Goal: Complete application form

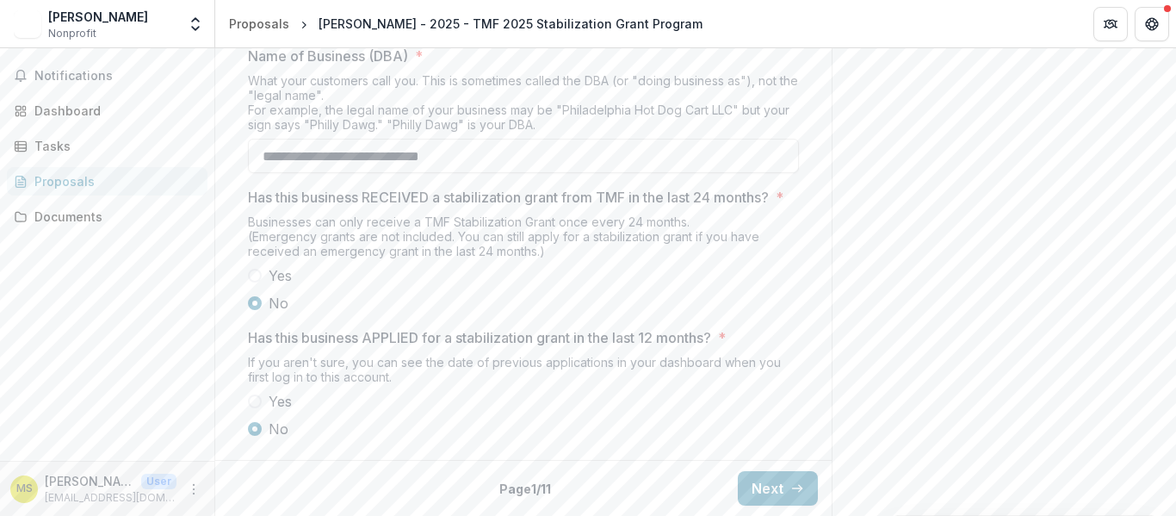
scroll to position [985, 0]
click at [773, 492] on button "Next" at bounding box center [778, 488] width 80 height 34
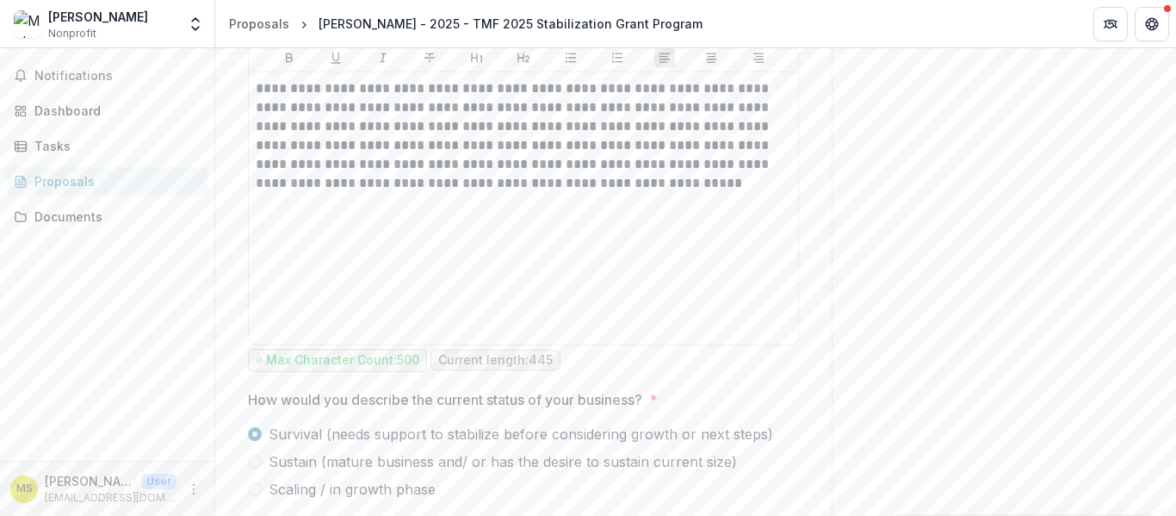
scroll to position [1132, 0]
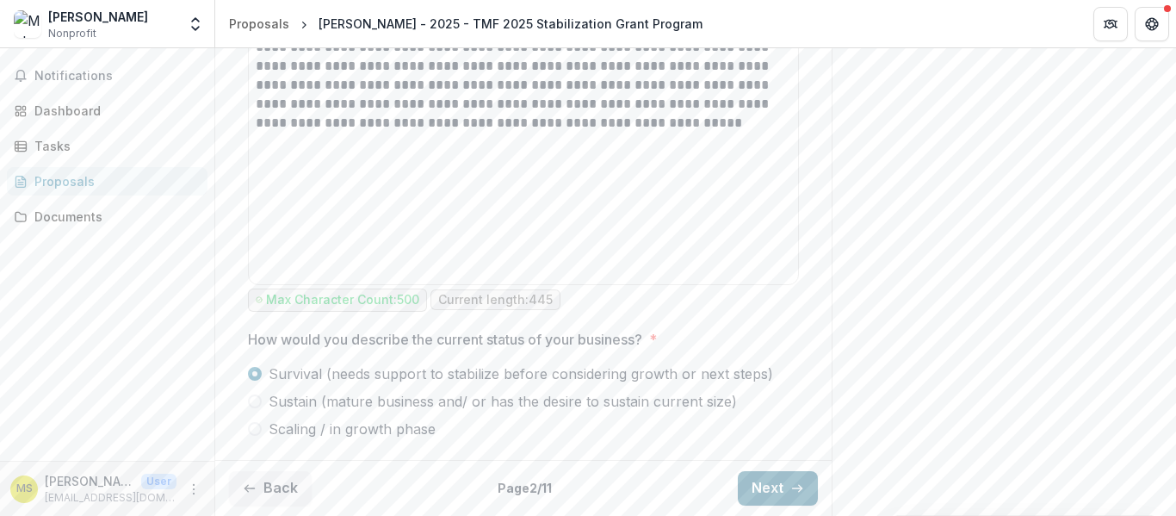
click at [757, 484] on button "Next" at bounding box center [778, 488] width 80 height 34
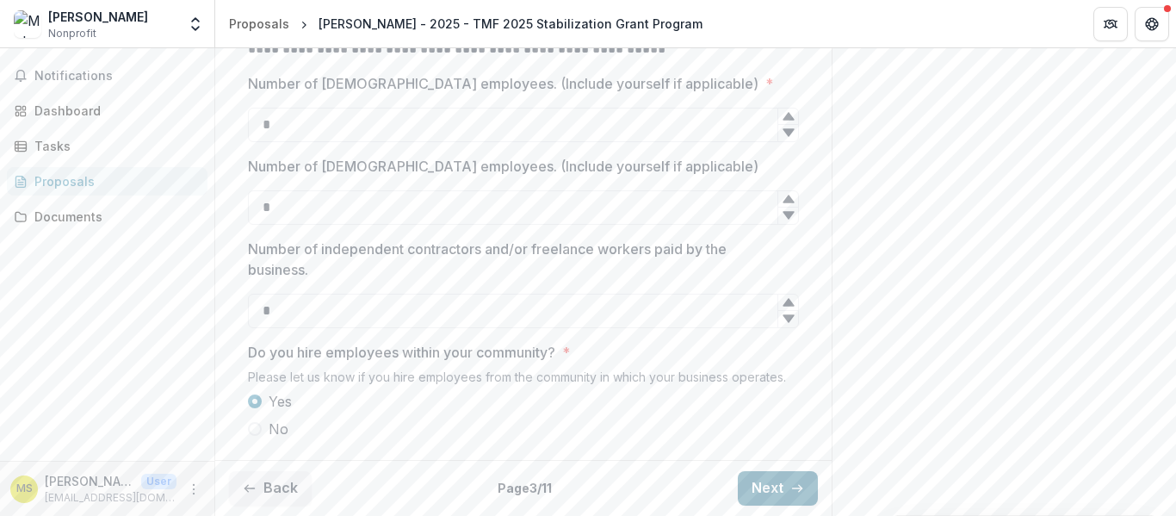
scroll to position [720, 0]
click at [757, 484] on button "Next" at bounding box center [778, 488] width 80 height 34
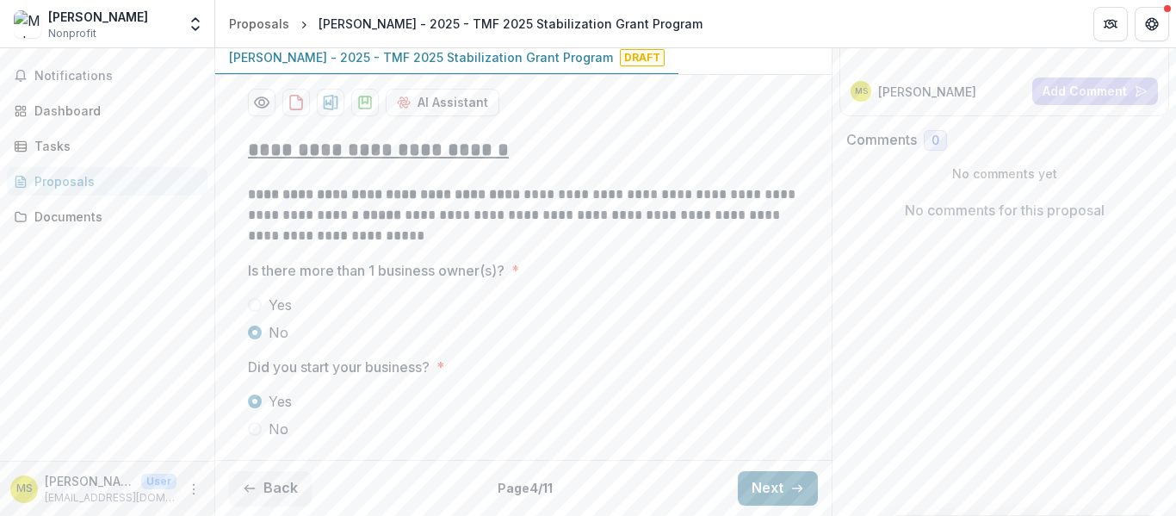
scroll to position [307, 0]
click at [757, 484] on button "Next" at bounding box center [778, 488] width 80 height 34
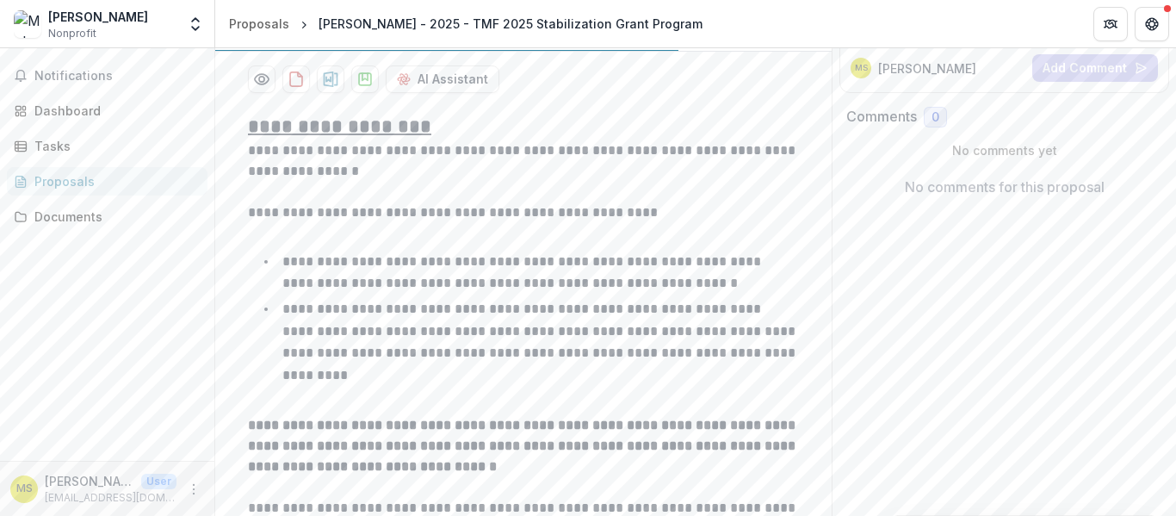
scroll to position [248, 0]
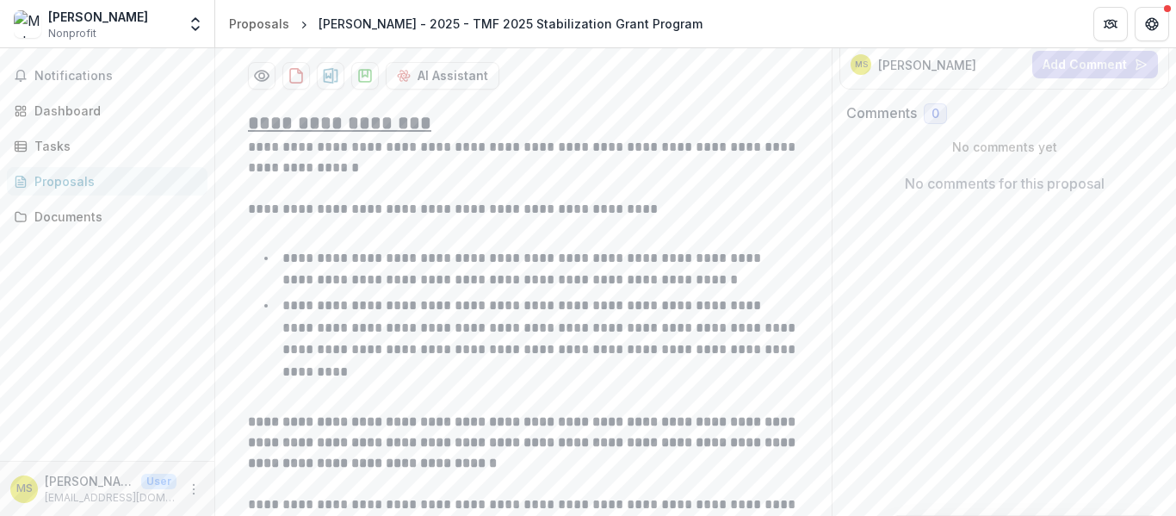
click at [427, 137] on h2 "**********" at bounding box center [523, 123] width 551 height 27
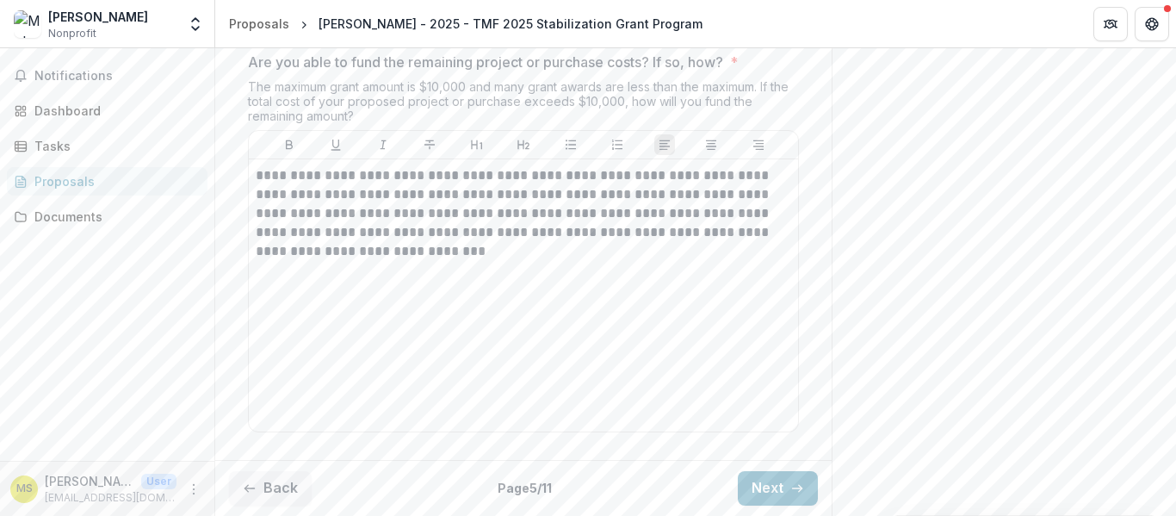
scroll to position [2951, 0]
click at [761, 489] on button "Next" at bounding box center [778, 488] width 80 height 34
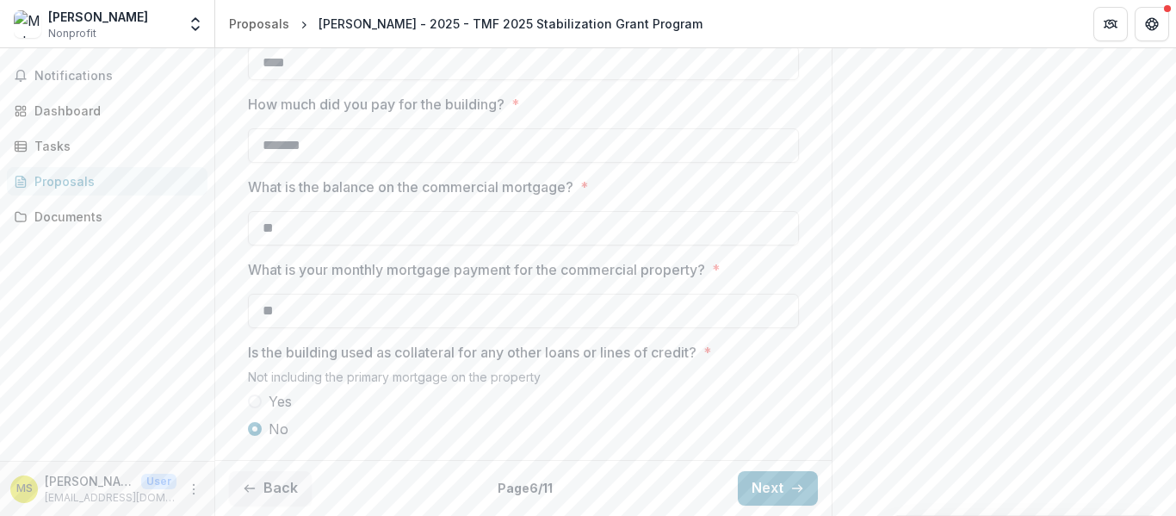
scroll to position [707, 0]
click at [760, 491] on button "Next" at bounding box center [778, 488] width 80 height 34
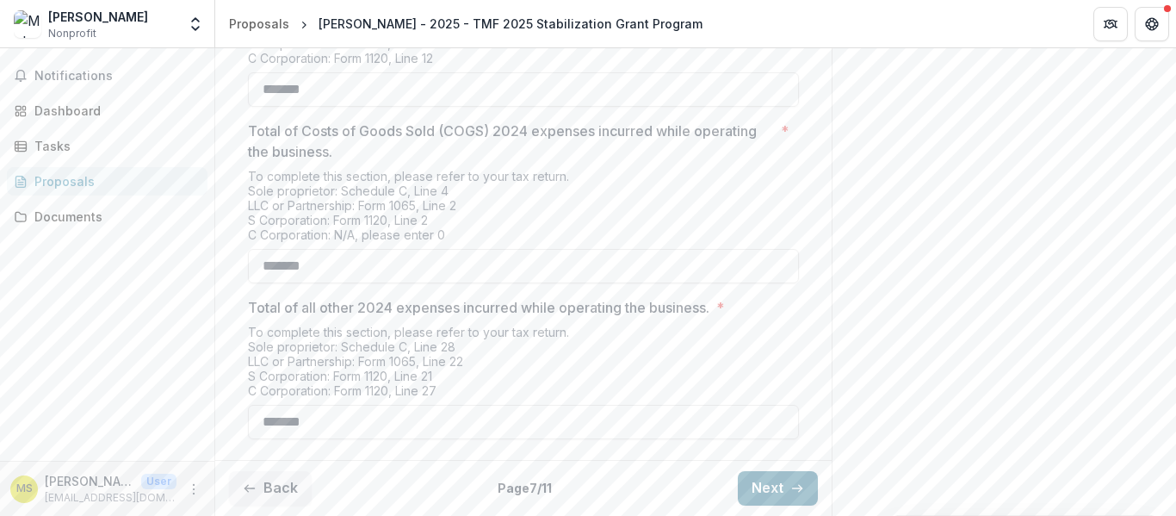
scroll to position [881, 0]
click at [766, 490] on button "Next" at bounding box center [778, 488] width 80 height 34
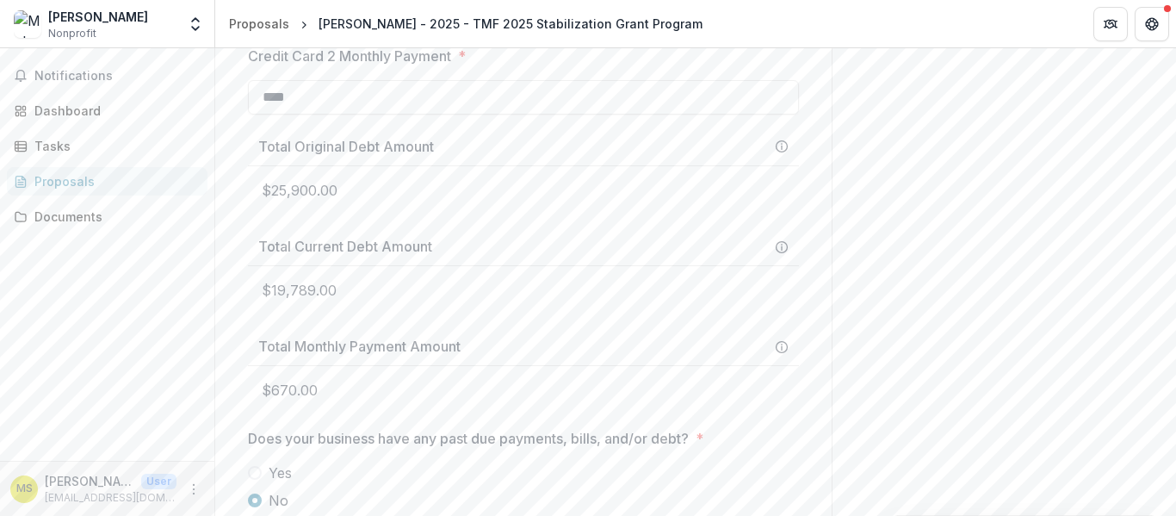
scroll to position [2173, 0]
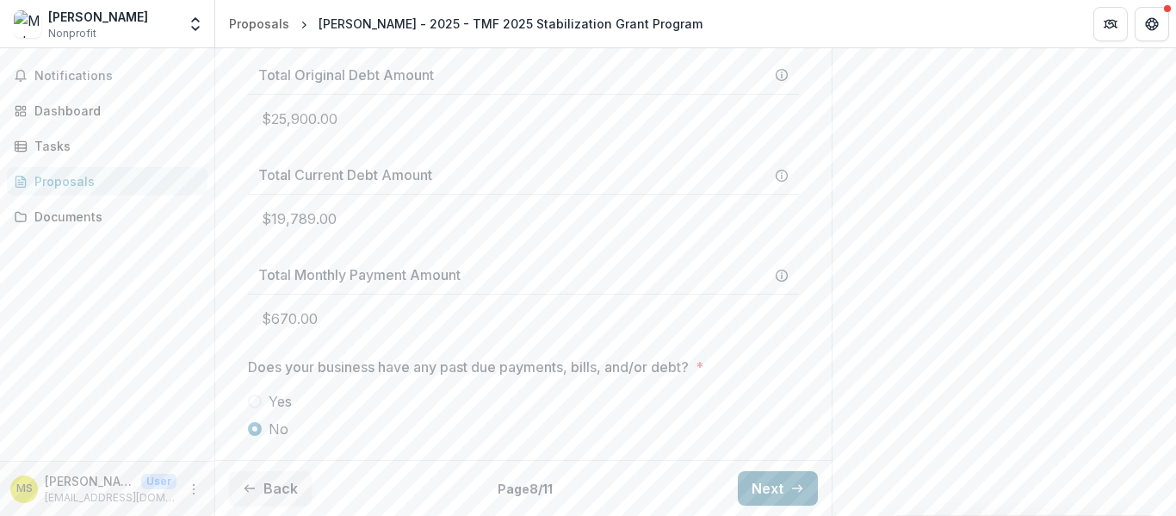
click at [762, 483] on button "Next" at bounding box center [778, 488] width 80 height 34
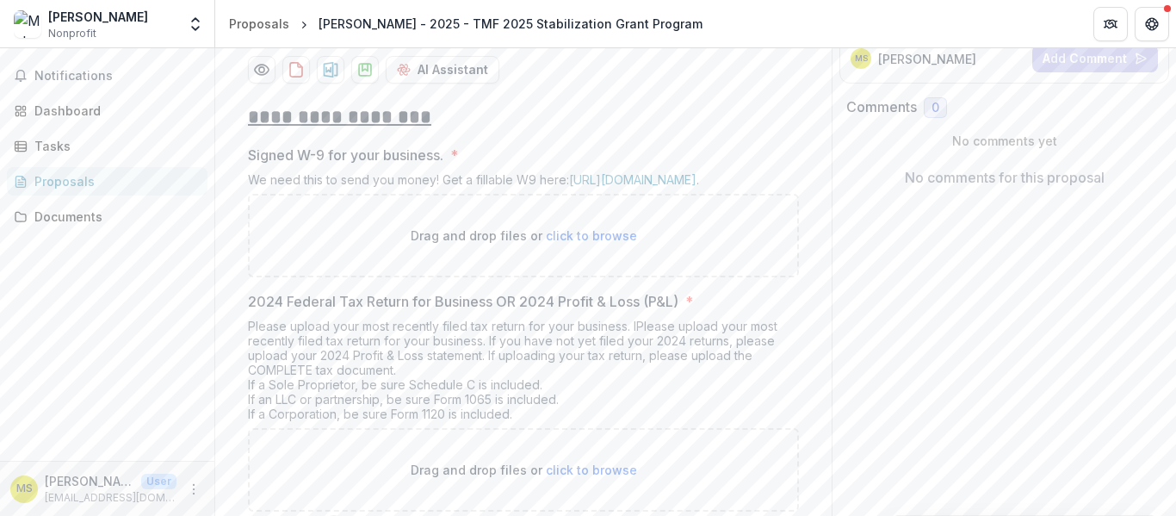
scroll to position [256, 0]
click at [655, 185] on link "[URL][DOMAIN_NAME]" at bounding box center [632, 177] width 127 height 15
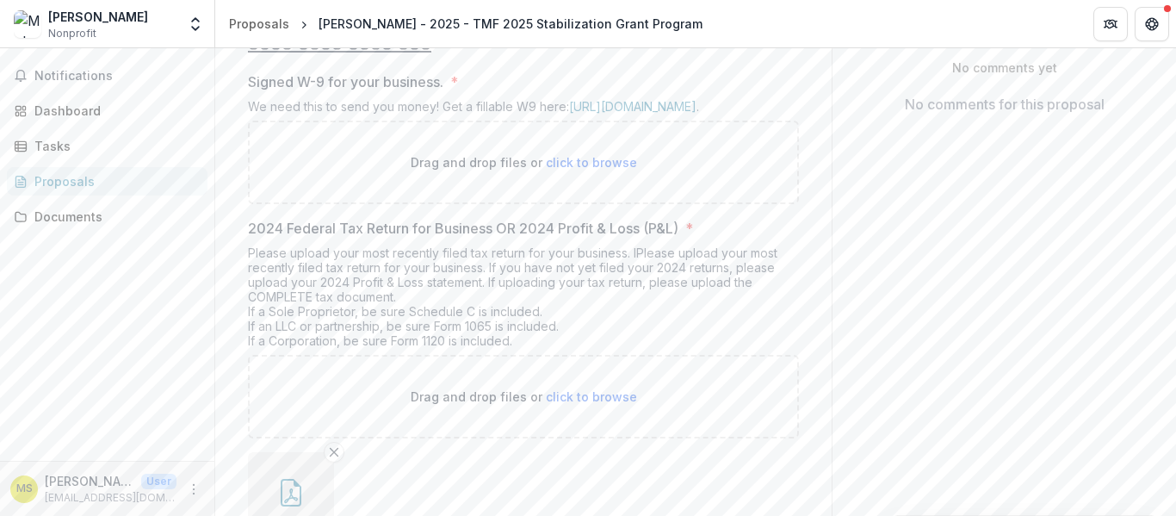
scroll to position [328, 0]
click at [582, 169] on span "click to browse" at bounding box center [591, 161] width 91 height 15
click at [647, 113] on link "[URL][DOMAIN_NAME]" at bounding box center [632, 105] width 127 height 15
click at [570, 169] on span "click to browse" at bounding box center [591, 161] width 91 height 15
type input "**********"
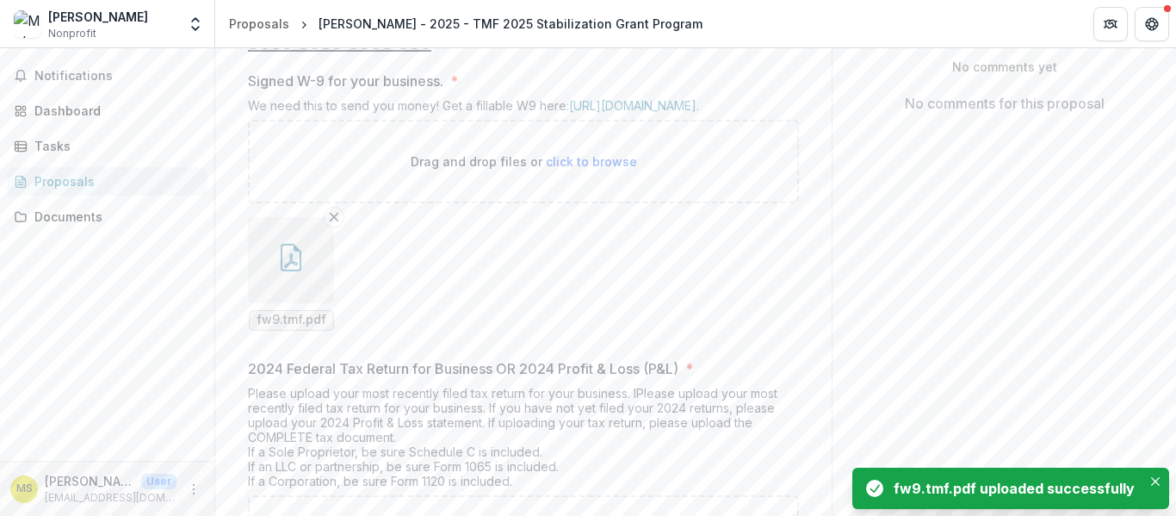
click at [293, 271] on icon "button" at bounding box center [291, 258] width 21 height 28
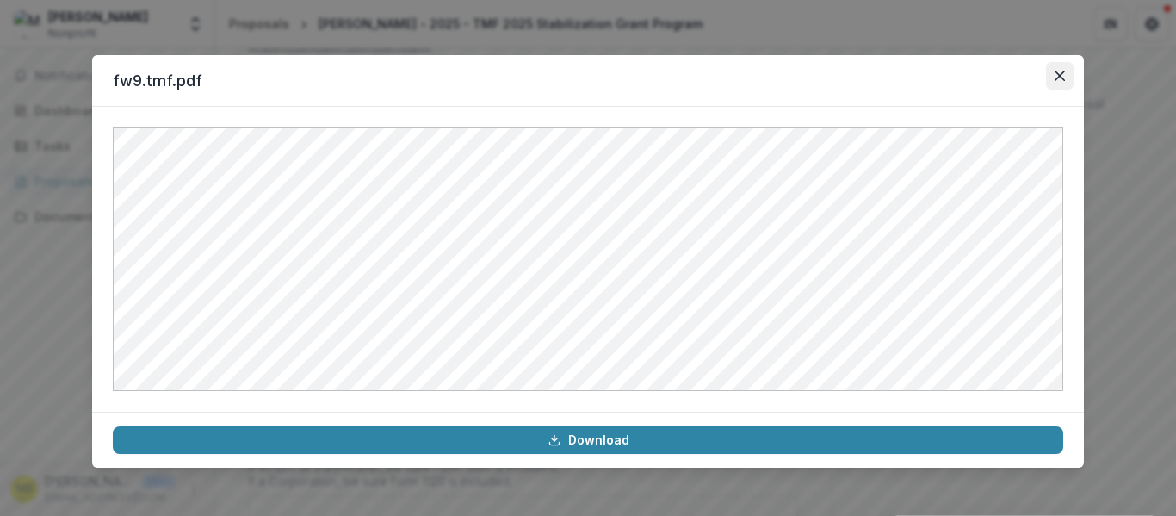
click at [1059, 74] on icon "Close" at bounding box center [1059, 76] width 10 height 10
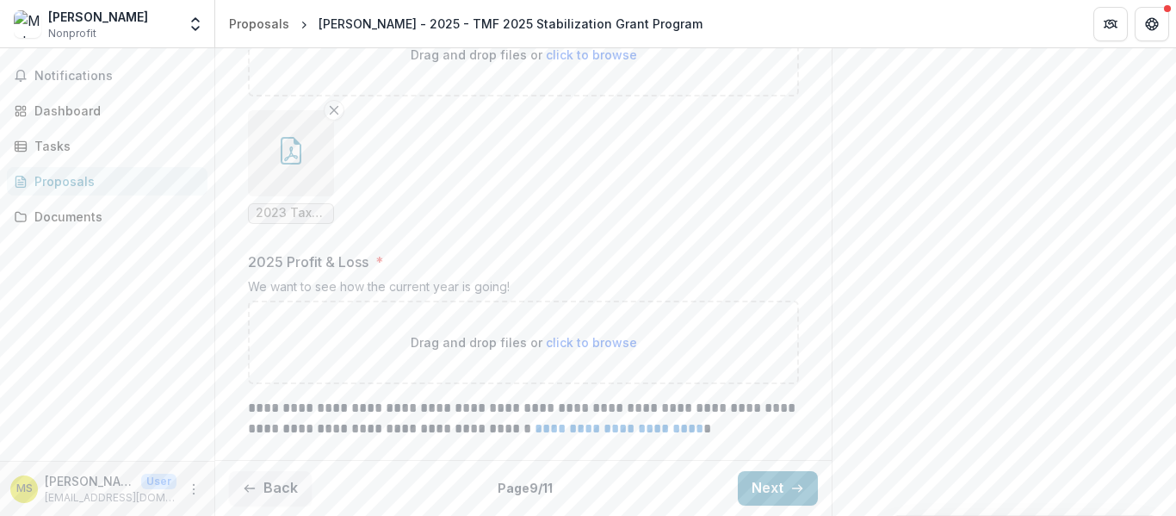
scroll to position [1817, 0]
click at [590, 344] on span "click to browse" at bounding box center [591, 342] width 91 height 15
type input "**********"
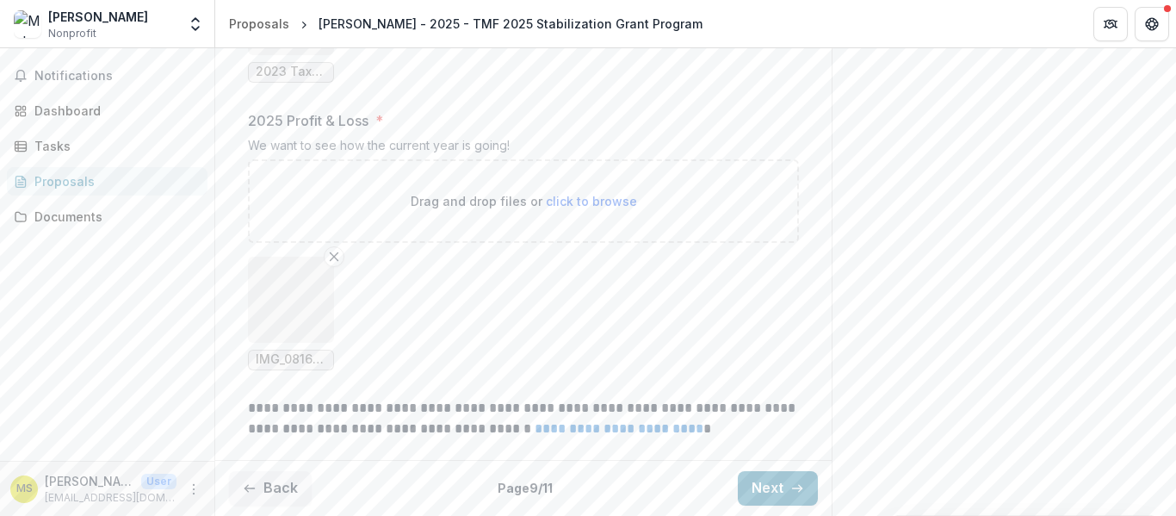
scroll to position [1958, 0]
click at [758, 503] on button "Next" at bounding box center [778, 488] width 80 height 34
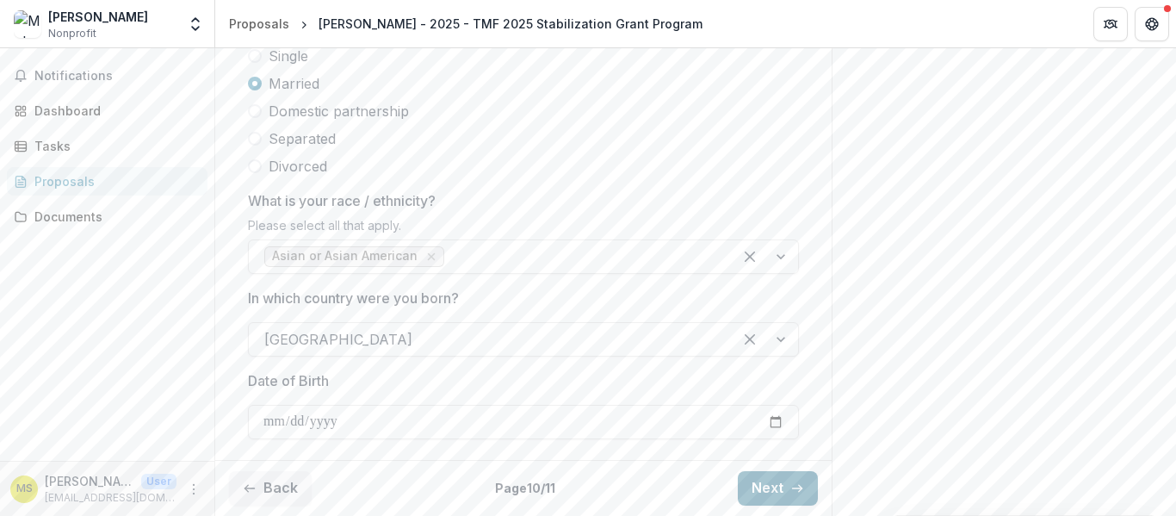
scroll to position [1067, 0]
click at [764, 493] on button "Next" at bounding box center [778, 488] width 80 height 34
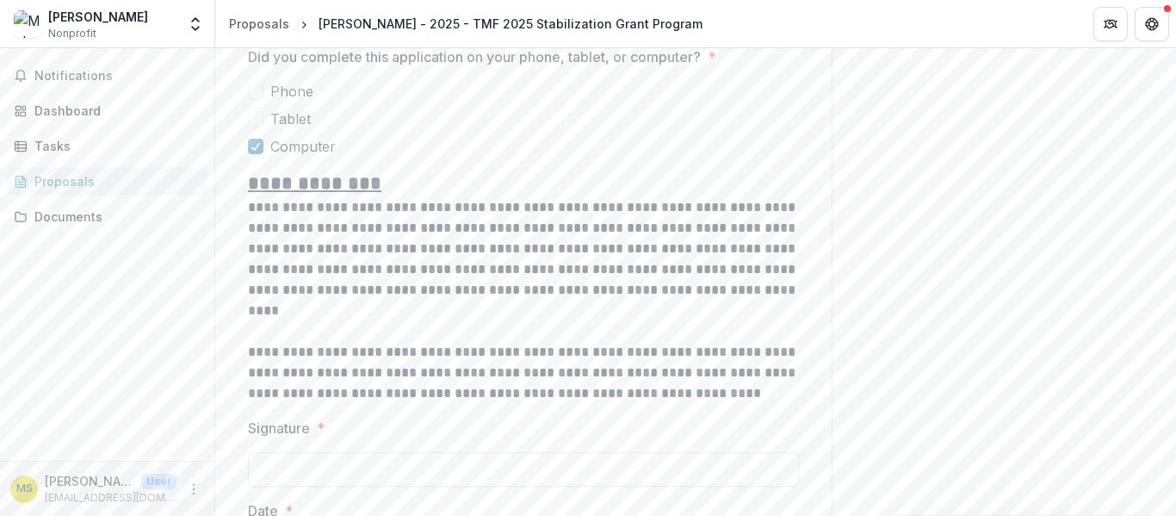
scroll to position [1596, 0]
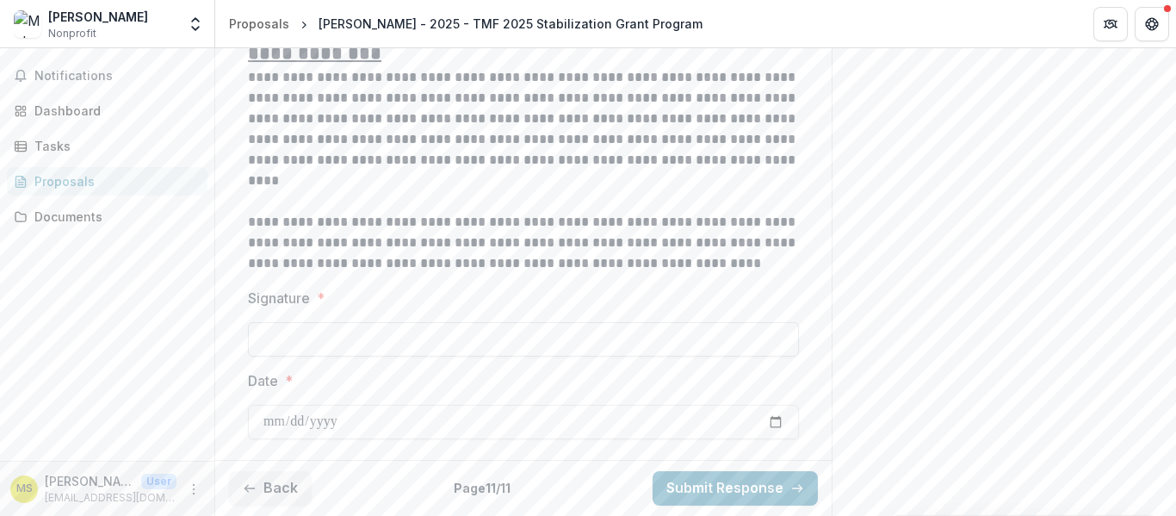
click at [324, 338] on input "Signature *" at bounding box center [523, 339] width 551 height 34
type input "**********"
click at [381, 422] on input "Date *" at bounding box center [523, 422] width 551 height 34
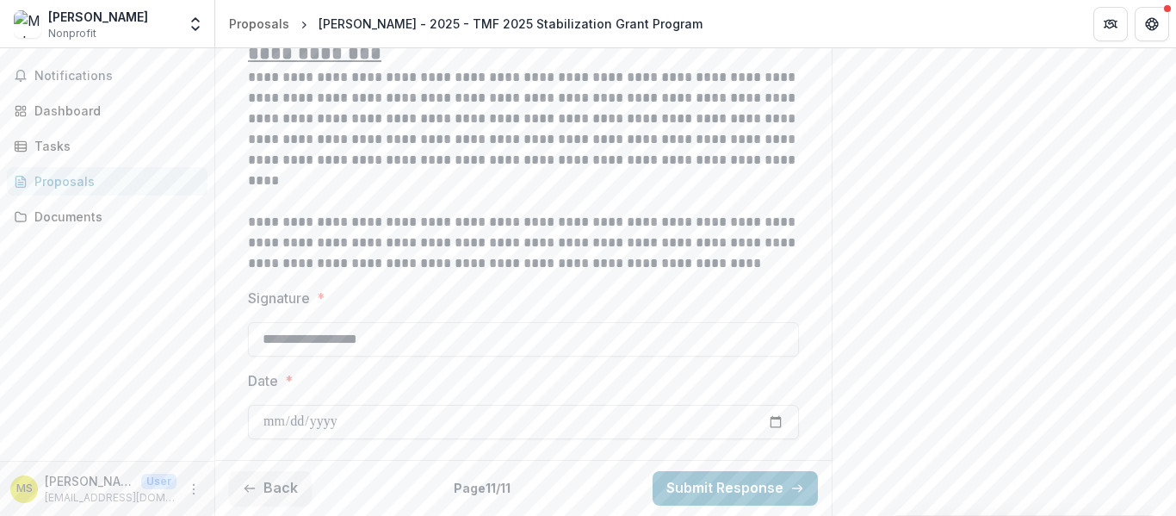
click at [381, 422] on input "Date *" at bounding box center [523, 422] width 551 height 34
click at [442, 413] on input "Date *" at bounding box center [523, 422] width 551 height 34
click at [773, 425] on input "Date *" at bounding box center [523, 422] width 551 height 34
type input "**********"
click at [284, 487] on button "Back" at bounding box center [270, 488] width 83 height 34
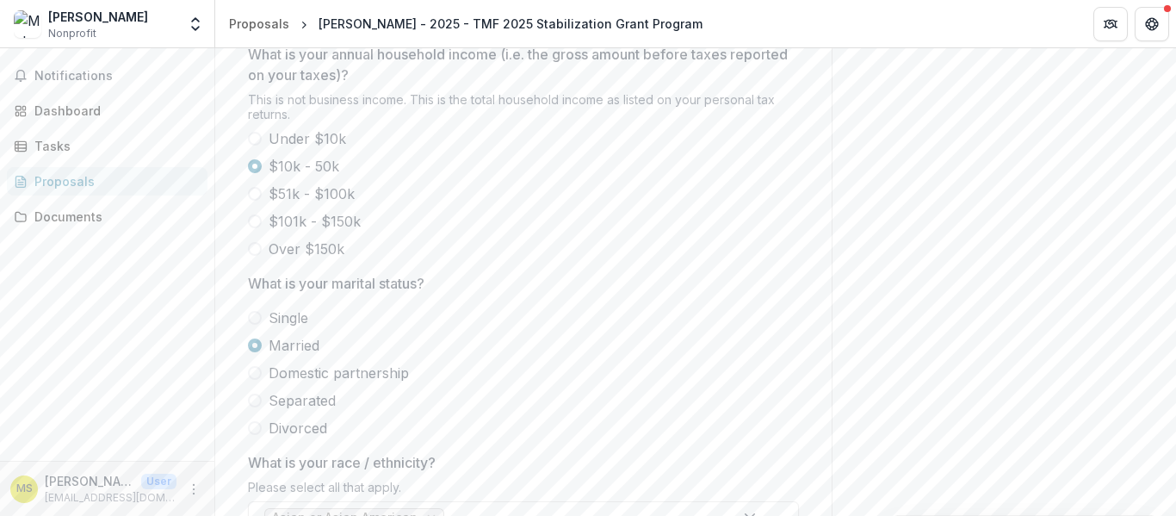
scroll to position [1067, 0]
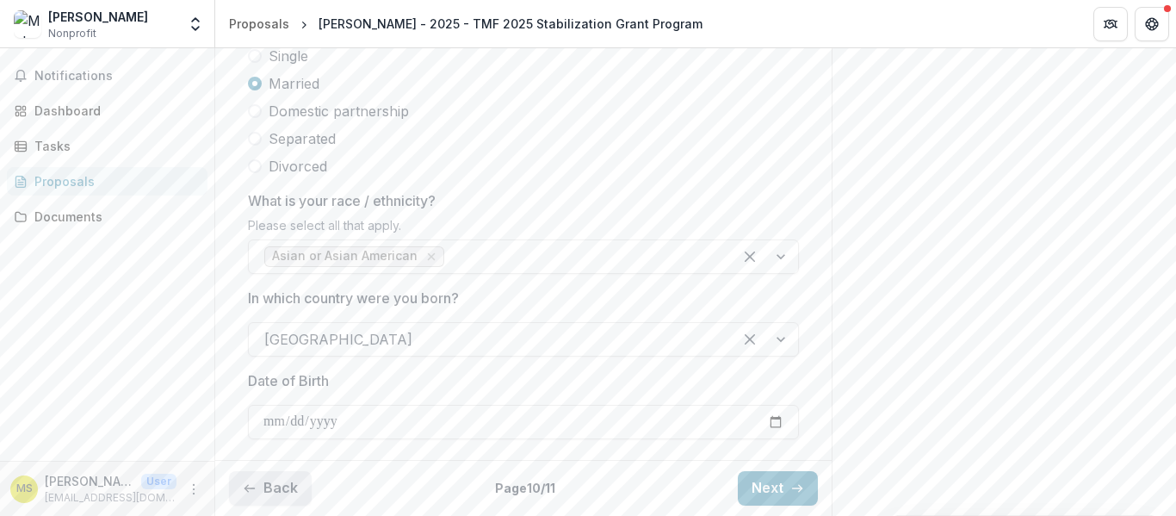
click at [281, 482] on button "Back" at bounding box center [270, 488] width 83 height 34
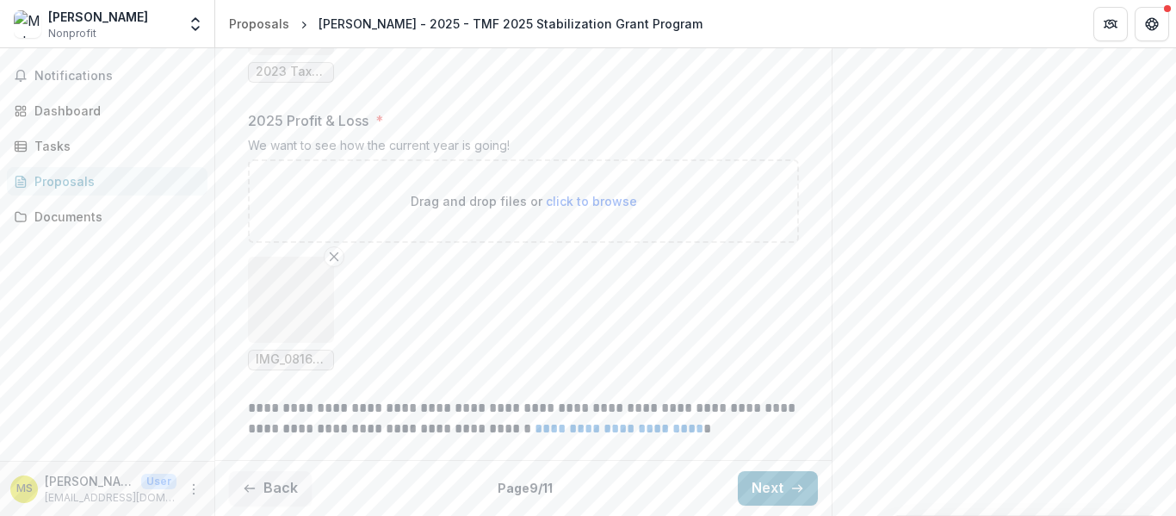
scroll to position [1958, 0]
click at [271, 492] on button "Back" at bounding box center [270, 488] width 83 height 34
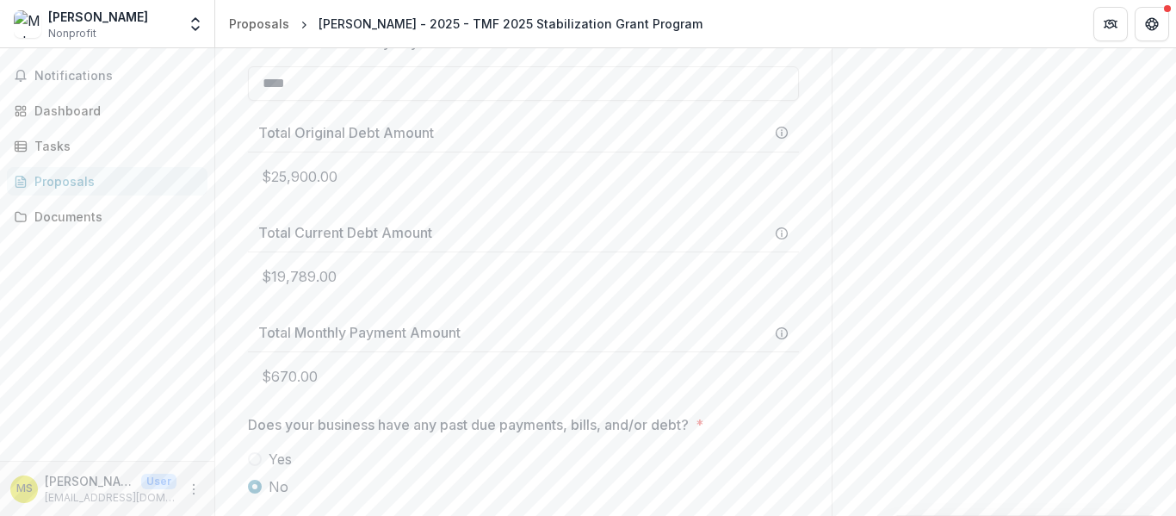
scroll to position [2173, 0]
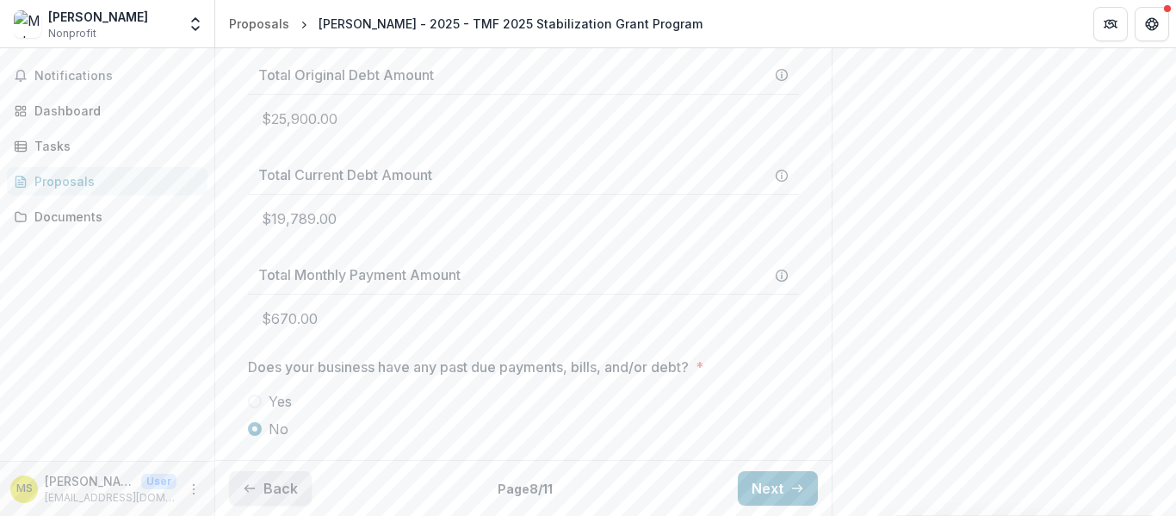
click at [287, 491] on button "Back" at bounding box center [270, 488] width 83 height 34
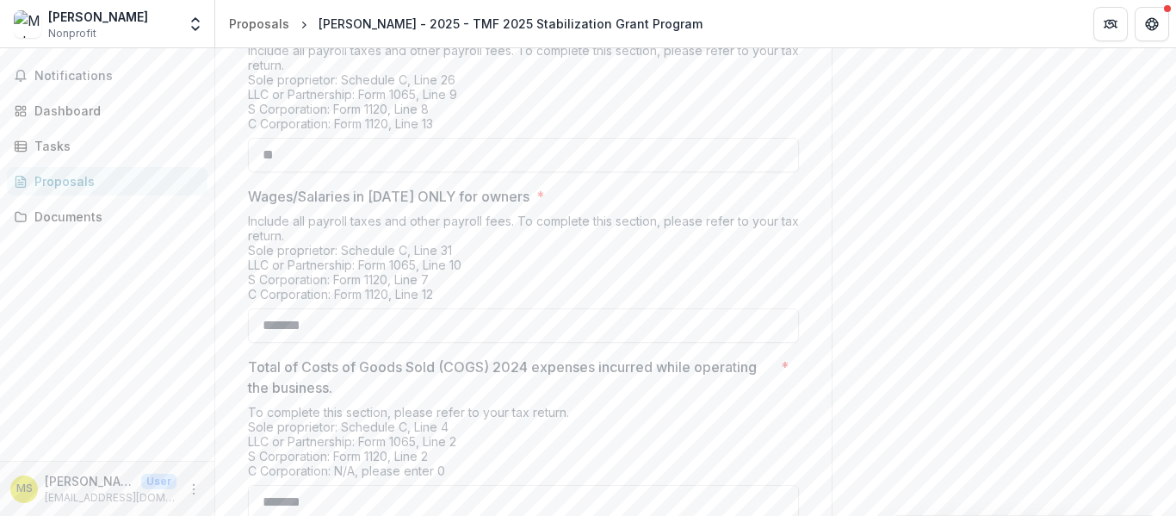
scroll to position [881, 0]
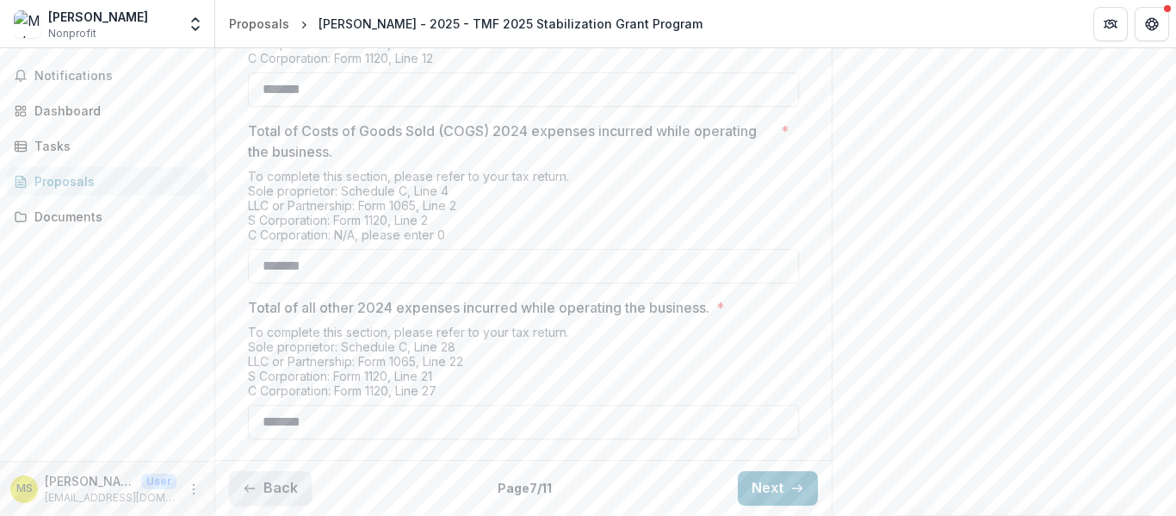
click at [283, 487] on button "Back" at bounding box center [270, 488] width 83 height 34
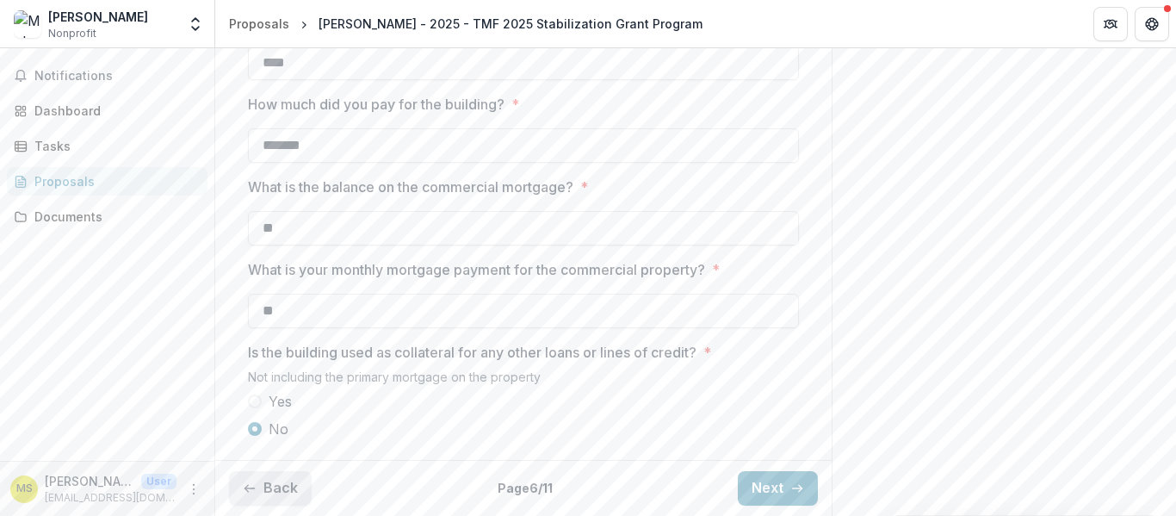
scroll to position [707, 0]
click at [275, 488] on button "Back" at bounding box center [270, 488] width 83 height 34
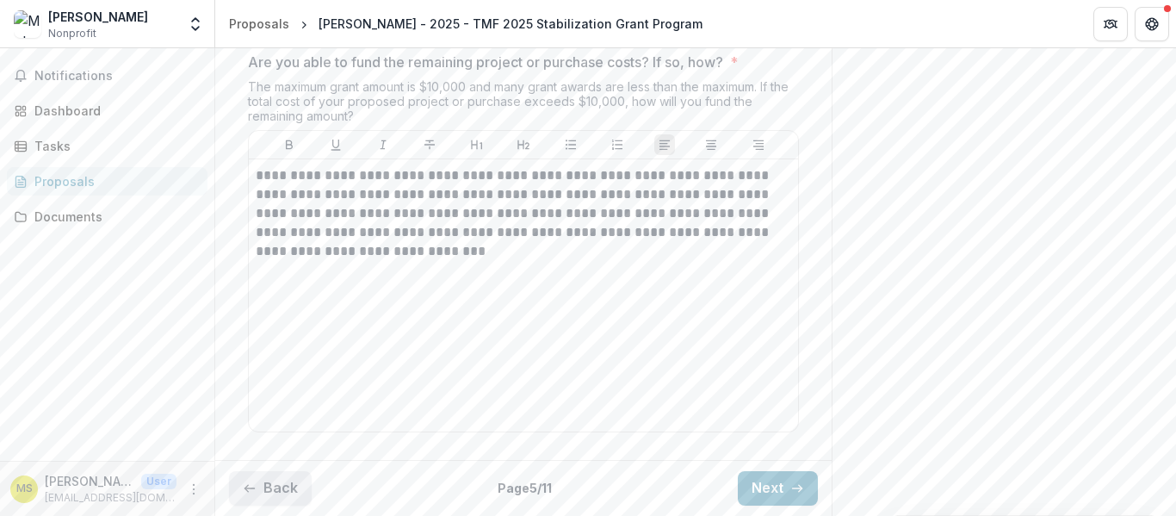
scroll to position [2951, 0]
click at [268, 486] on button "Back" at bounding box center [270, 488] width 83 height 34
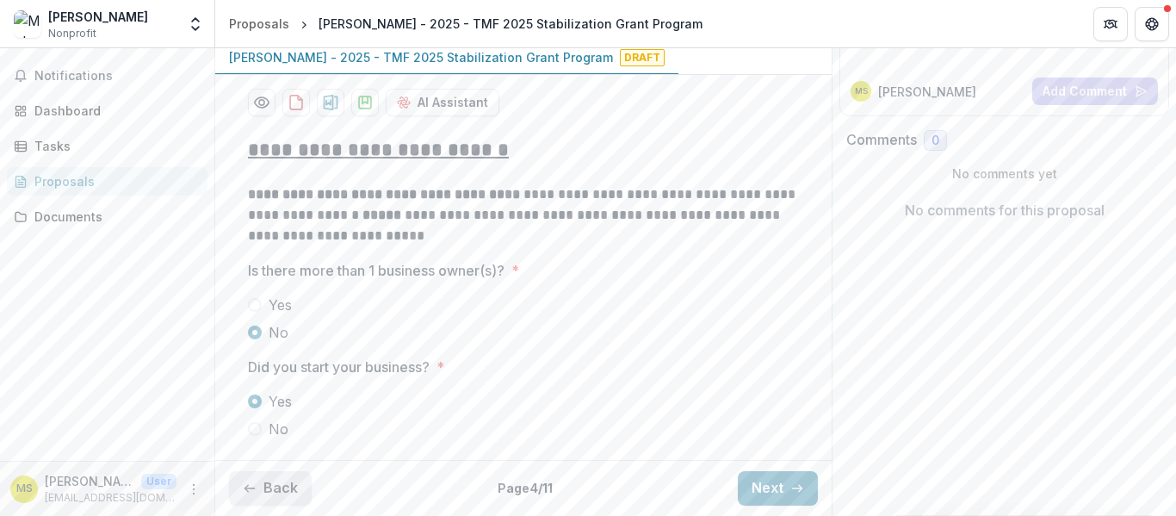
scroll to position [307, 0]
drag, startPoint x: 268, startPoint y: 486, endPoint x: 414, endPoint y: 394, distance: 172.9
click at [414, 394] on div "**********" at bounding box center [523, 295] width 616 height 441
click at [284, 488] on button "Back" at bounding box center [270, 488] width 83 height 34
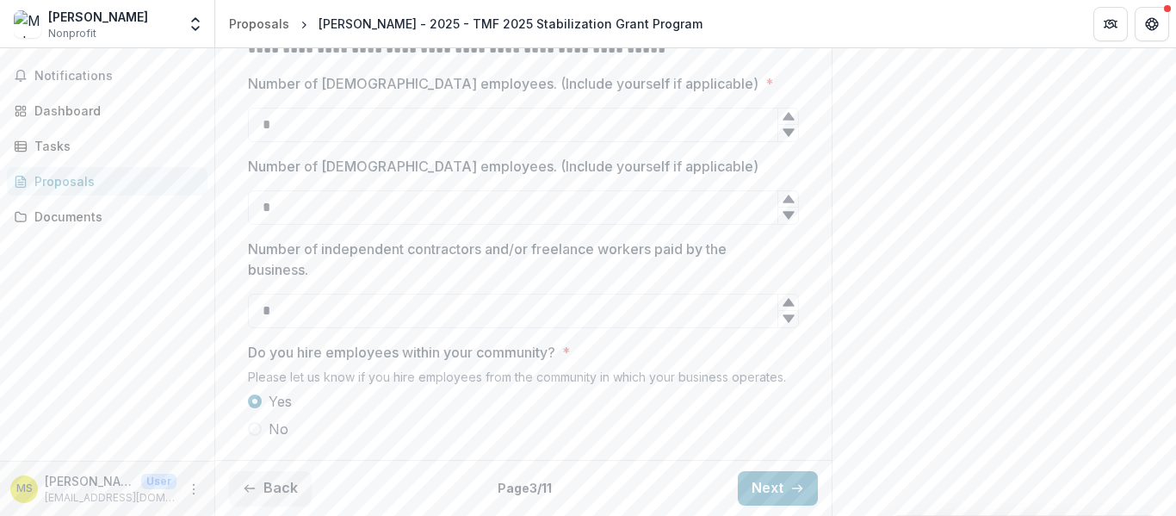
scroll to position [720, 0]
click at [272, 496] on button "Back" at bounding box center [270, 488] width 83 height 34
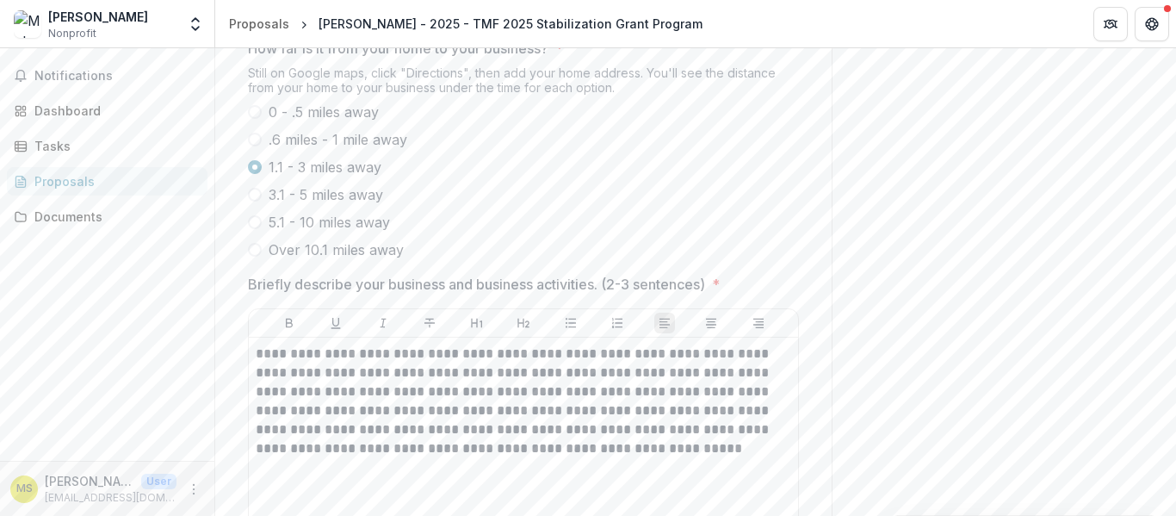
scroll to position [1132, 0]
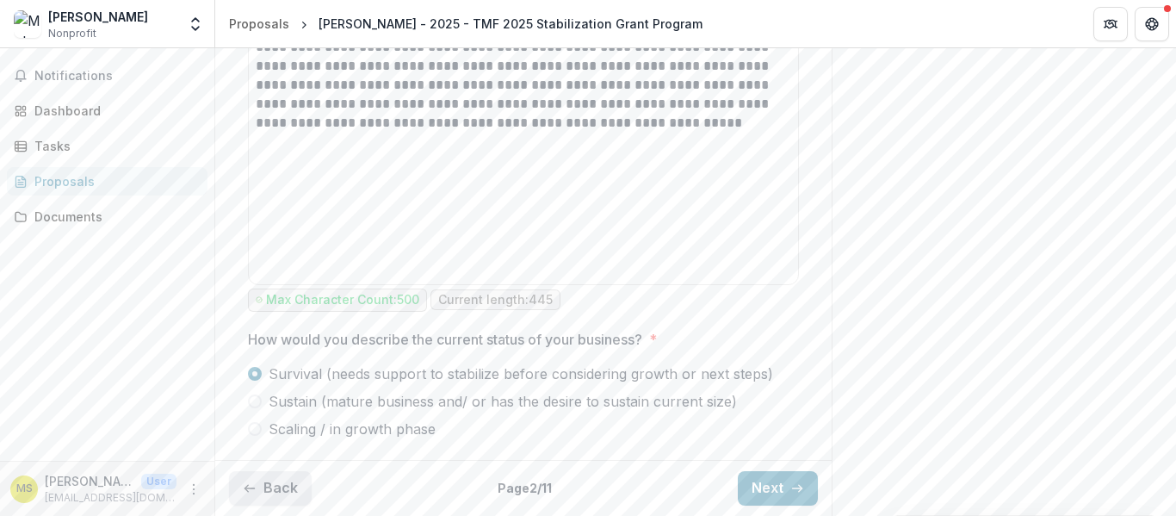
click at [281, 482] on button "Back" at bounding box center [270, 488] width 83 height 34
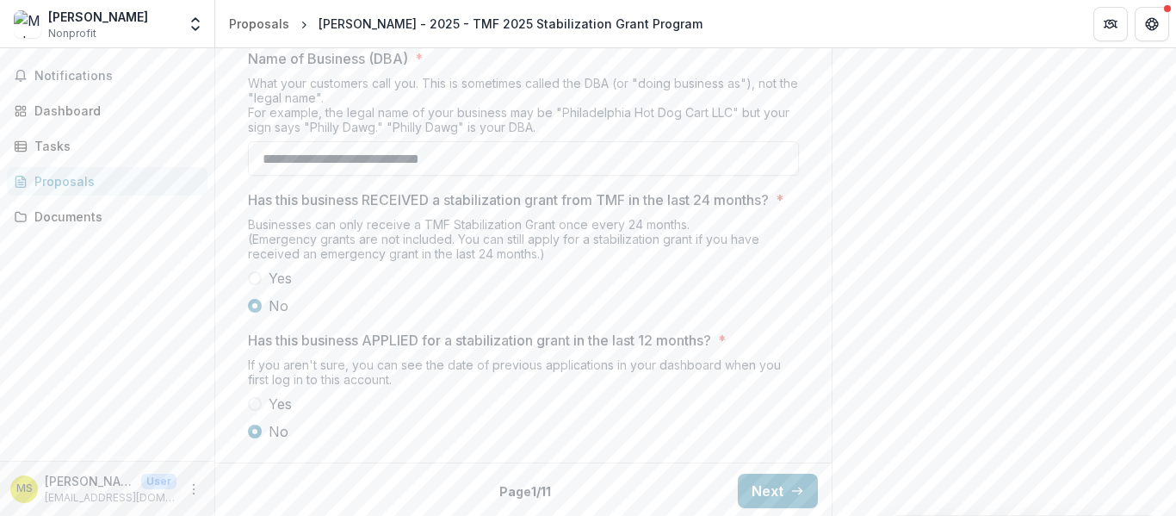
scroll to position [985, 0]
click at [762, 482] on button "Next" at bounding box center [778, 488] width 80 height 34
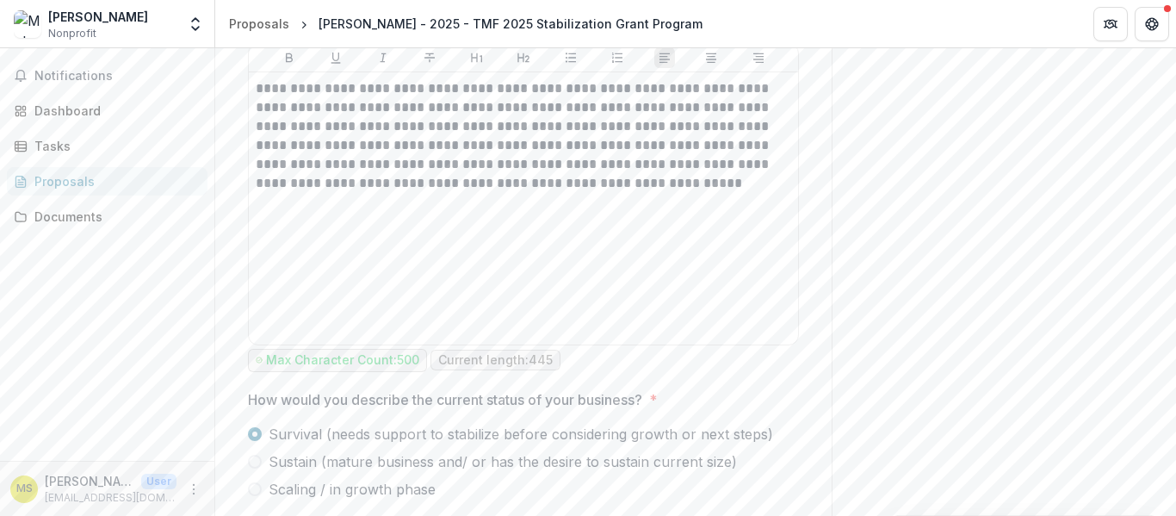
scroll to position [1132, 0]
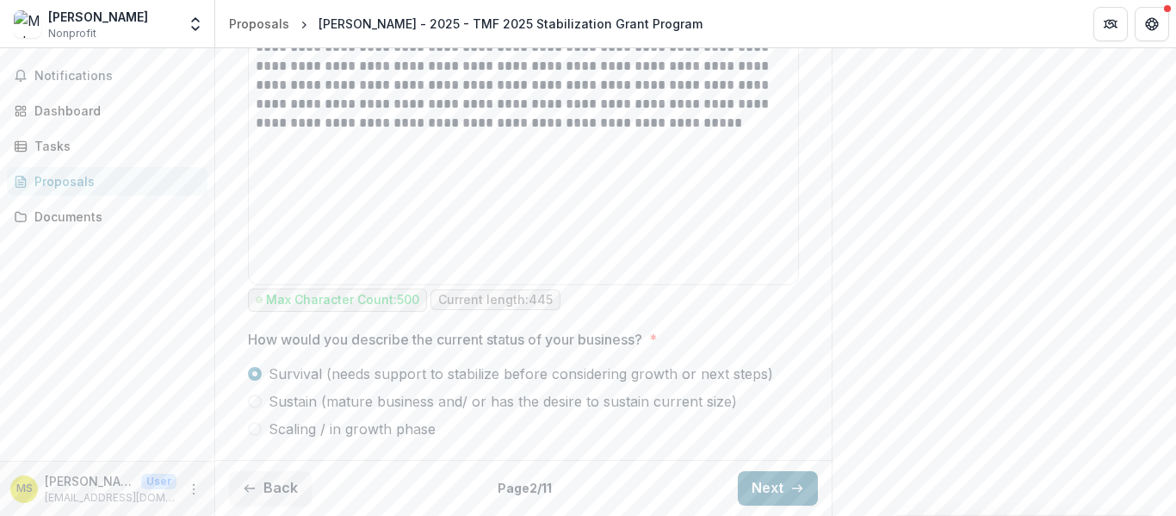
click at [766, 485] on button "Next" at bounding box center [778, 488] width 80 height 34
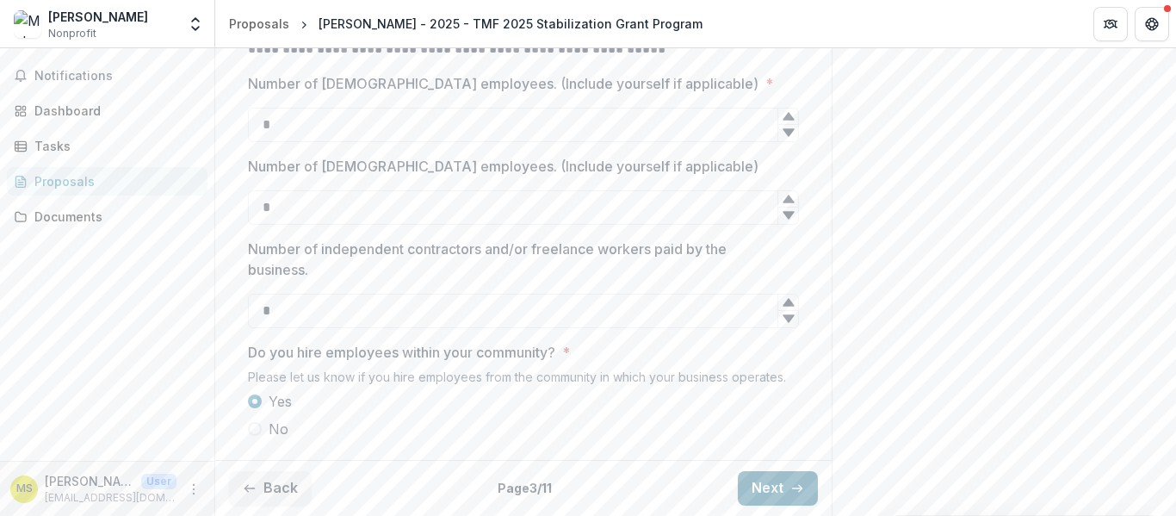
scroll to position [720, 0]
click at [762, 488] on button "Next" at bounding box center [778, 488] width 80 height 34
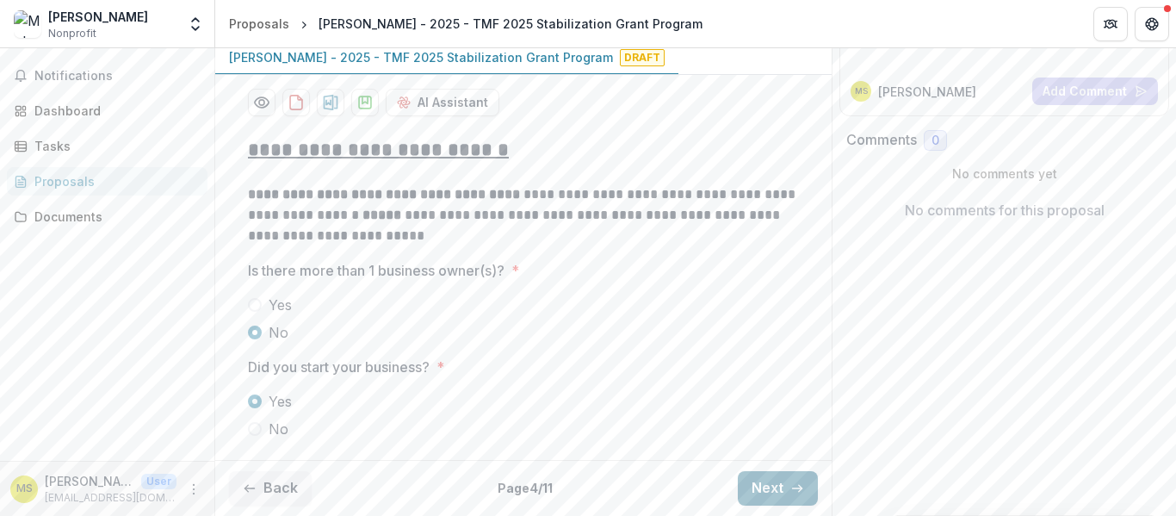
scroll to position [307, 0]
click at [750, 488] on button "Next" at bounding box center [778, 488] width 80 height 34
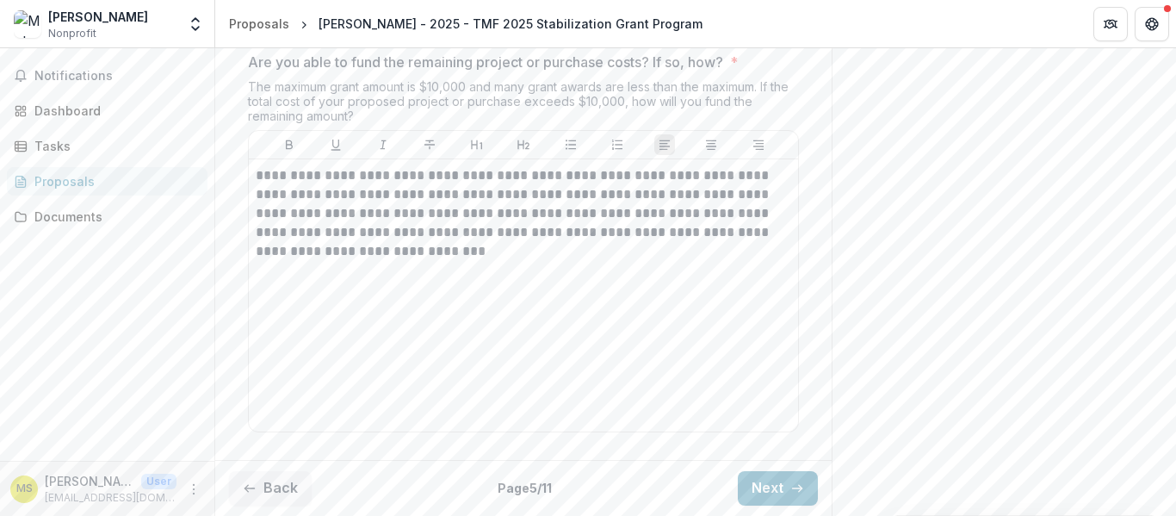
scroll to position [2951, 0]
click at [775, 489] on button "Next" at bounding box center [778, 488] width 80 height 34
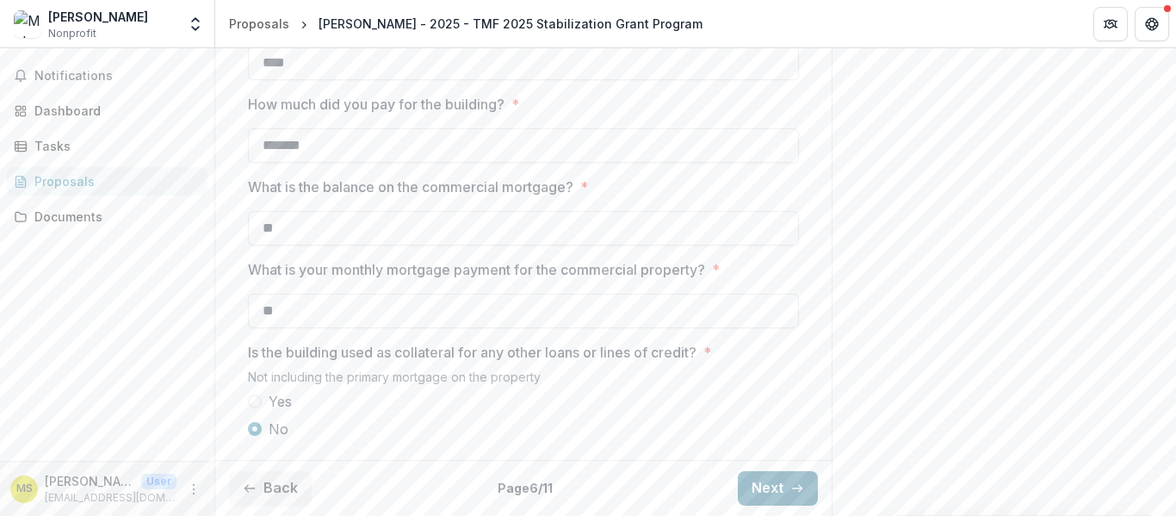
click at [775, 489] on button "Next" at bounding box center [778, 488] width 80 height 34
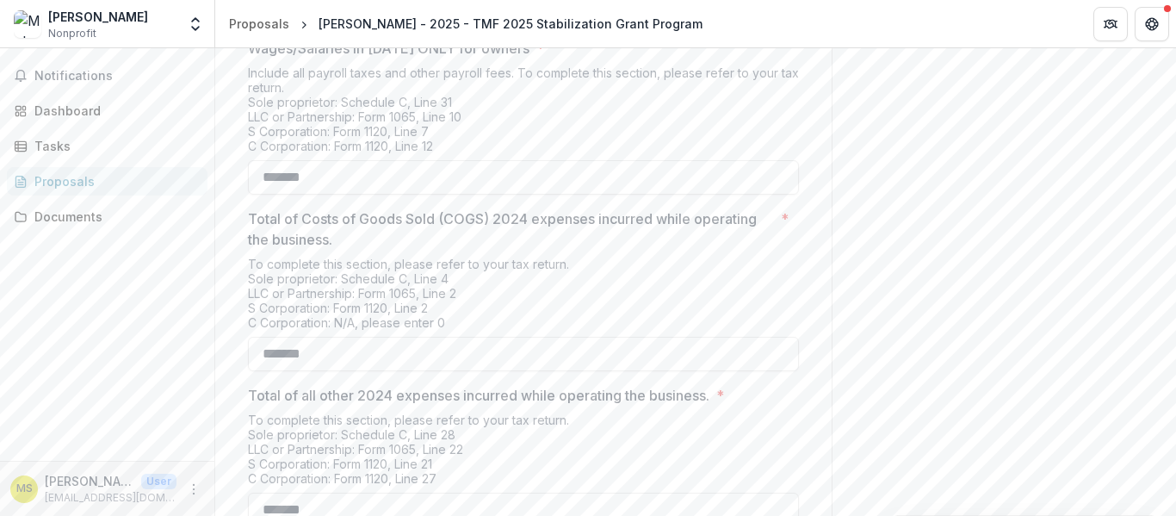
scroll to position [881, 0]
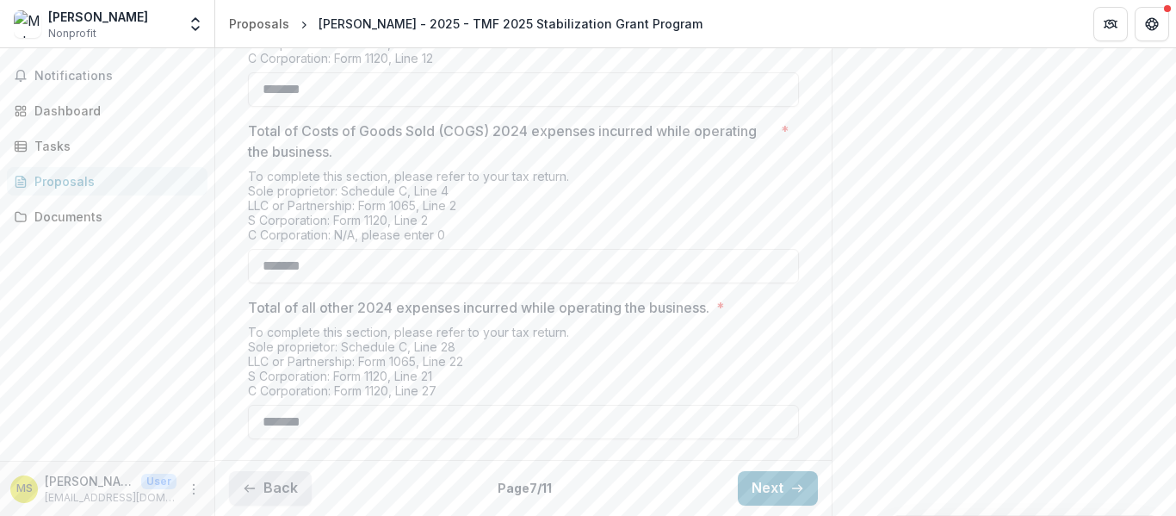
click at [276, 485] on button "Back" at bounding box center [270, 488] width 83 height 34
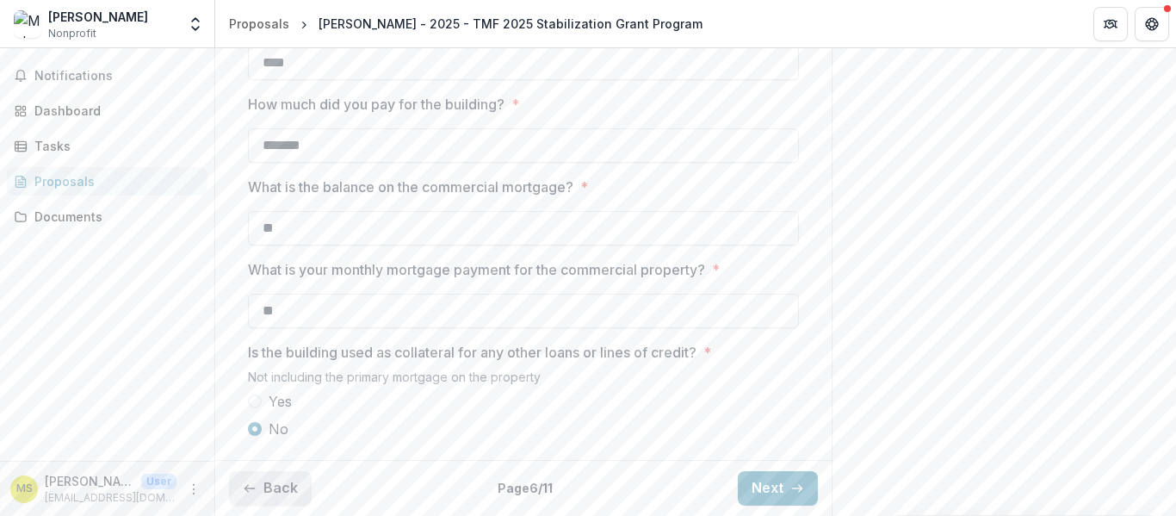
scroll to position [707, 0]
click at [758, 490] on button "Next" at bounding box center [778, 488] width 80 height 34
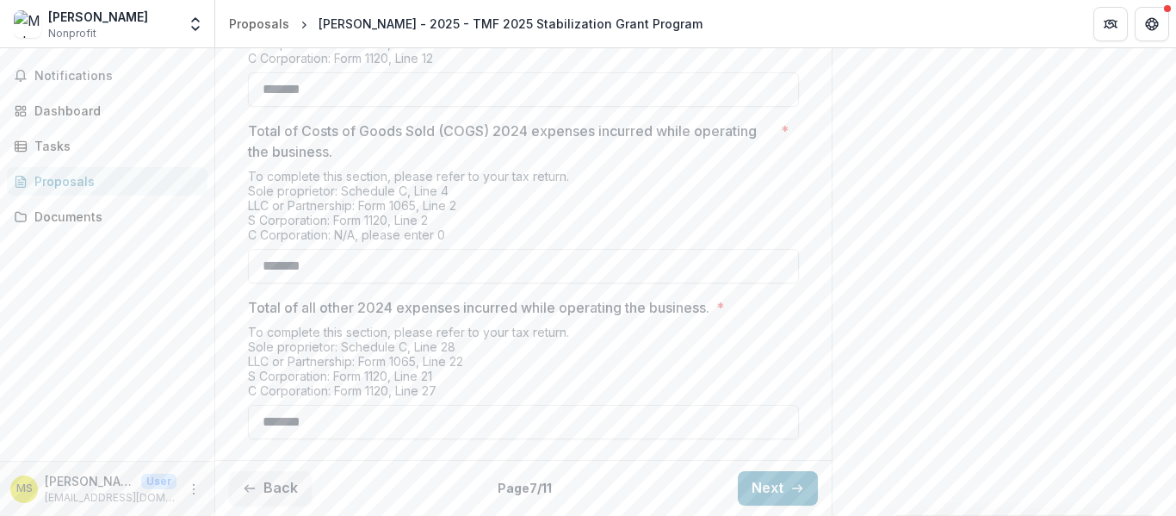
scroll to position [881, 0]
click at [754, 479] on button "Next" at bounding box center [778, 488] width 80 height 34
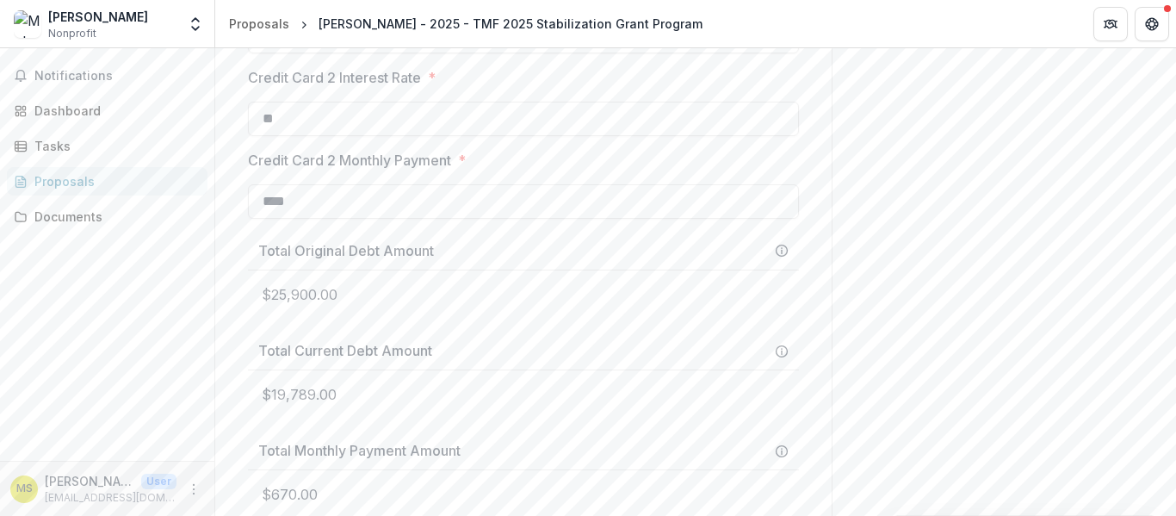
scroll to position [2173, 0]
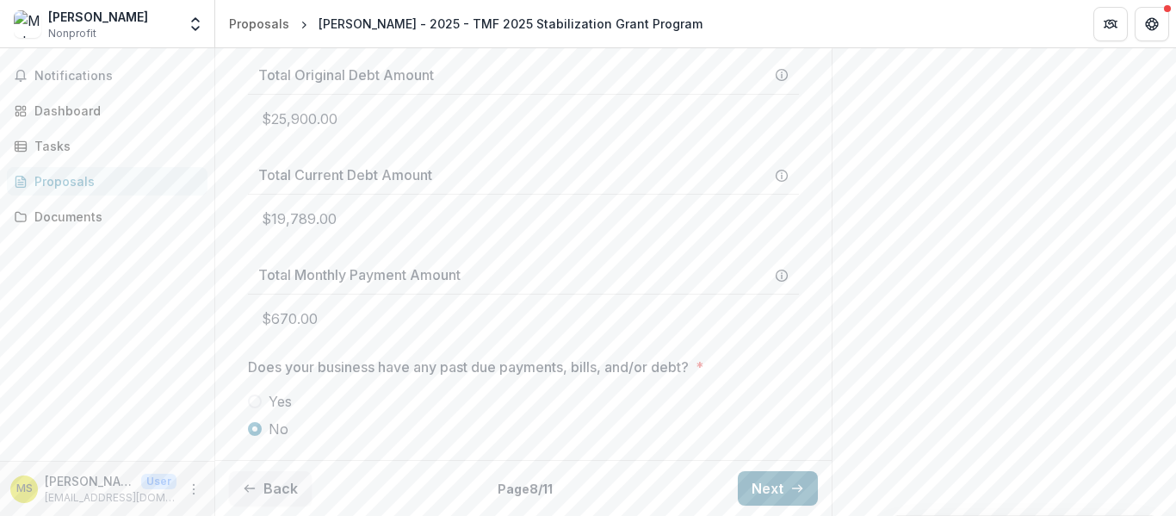
click at [770, 488] on button "Next" at bounding box center [778, 488] width 80 height 34
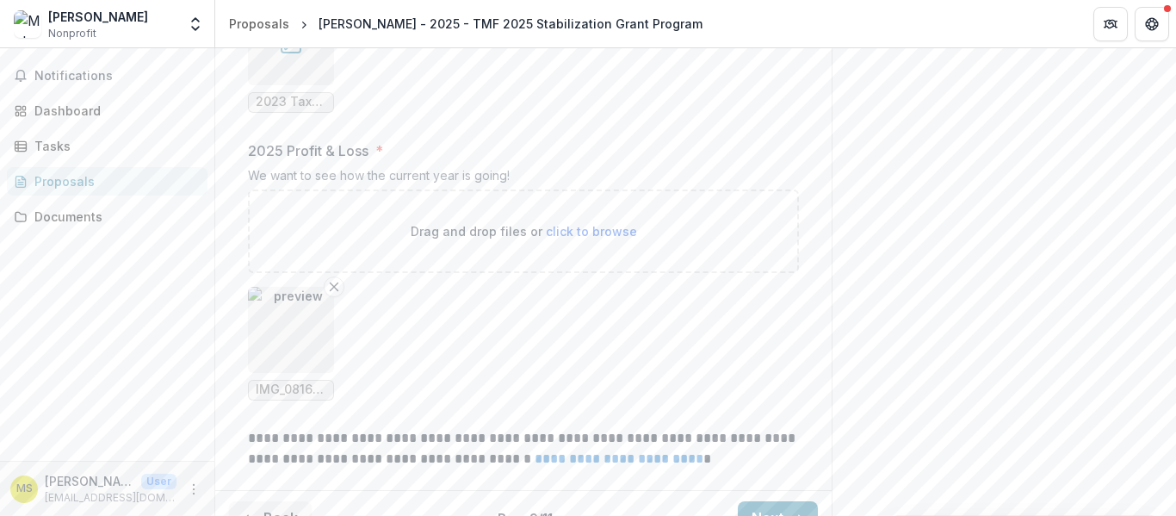
scroll to position [1958, 0]
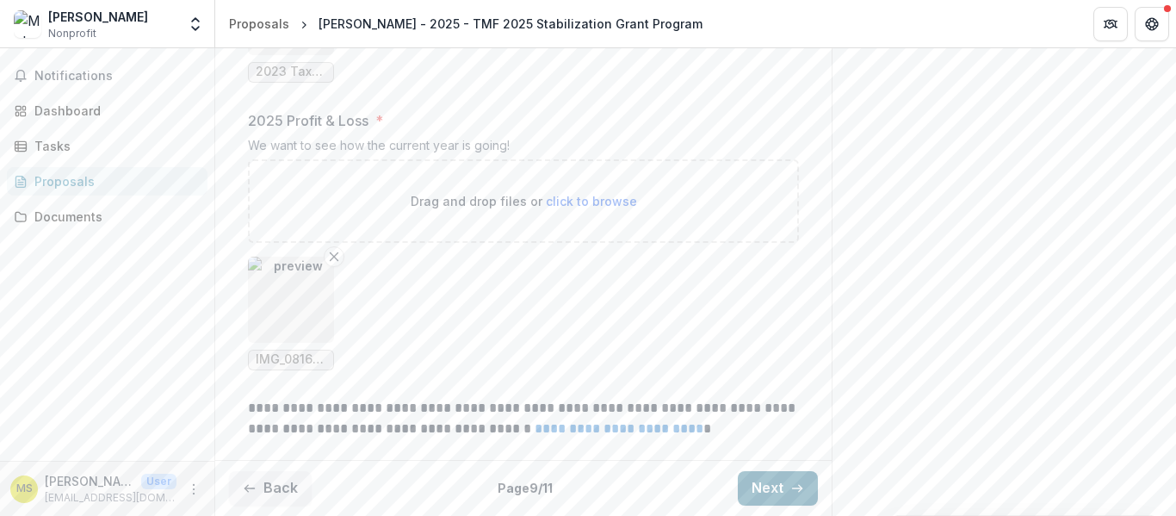
click at [765, 492] on button "Next" at bounding box center [778, 488] width 80 height 34
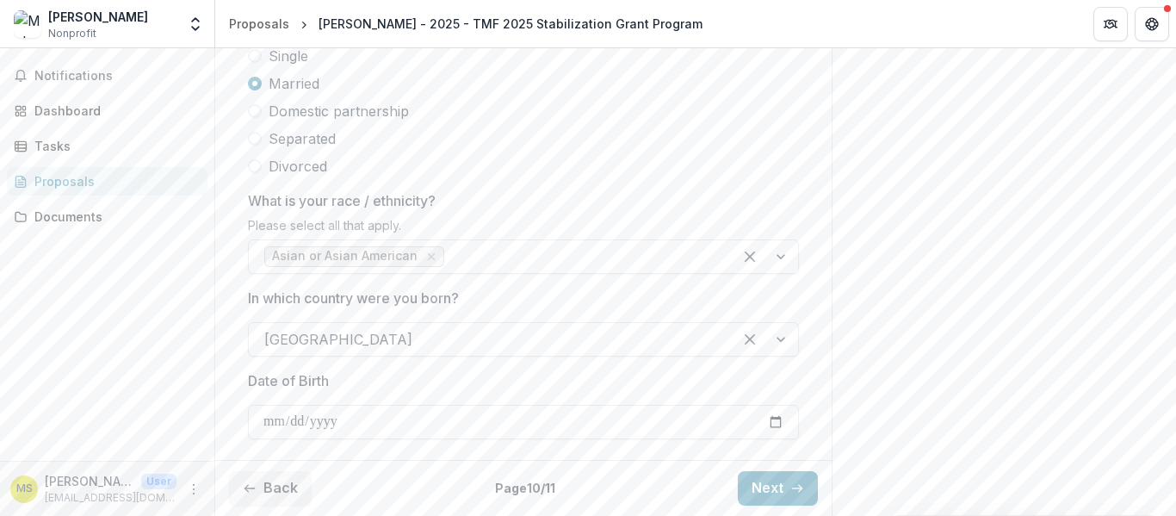
scroll to position [1067, 0]
click at [755, 495] on button "Next" at bounding box center [778, 488] width 80 height 34
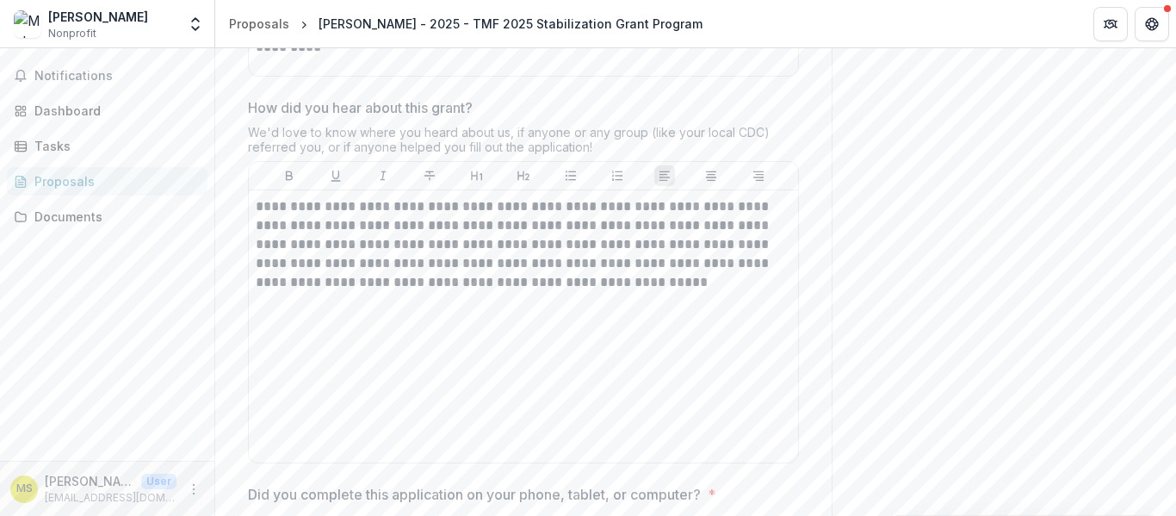
scroll to position [942, 0]
drag, startPoint x: 580, startPoint y: 287, endPoint x: 911, endPoint y: 300, distance: 331.6
click at [911, 300] on div "Send comments or questions to The Merchants Fund in the box below. The Merchant…" at bounding box center [1003, 95] width 344 height 1977
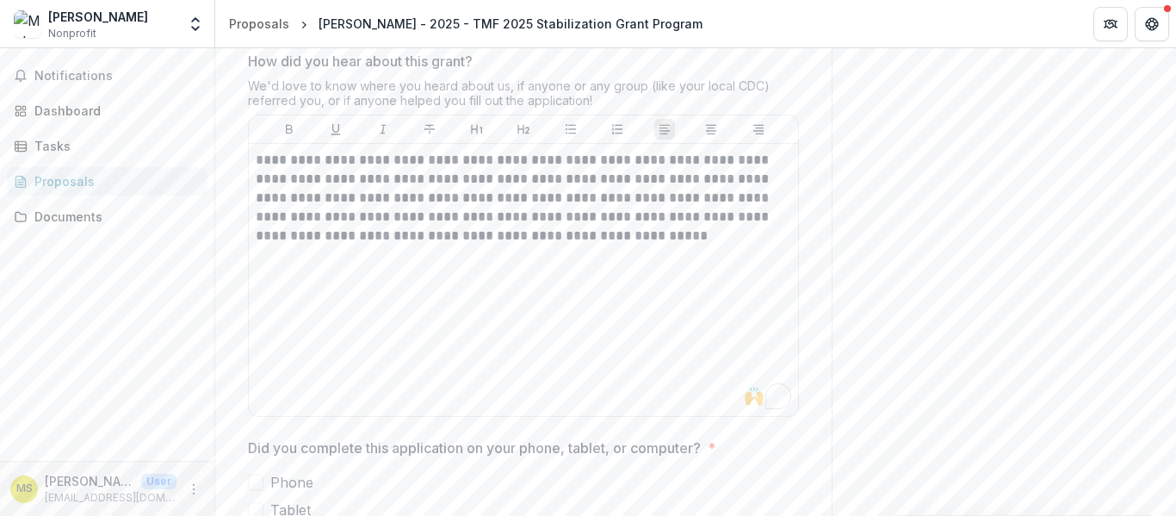
scroll to position [1002, 0]
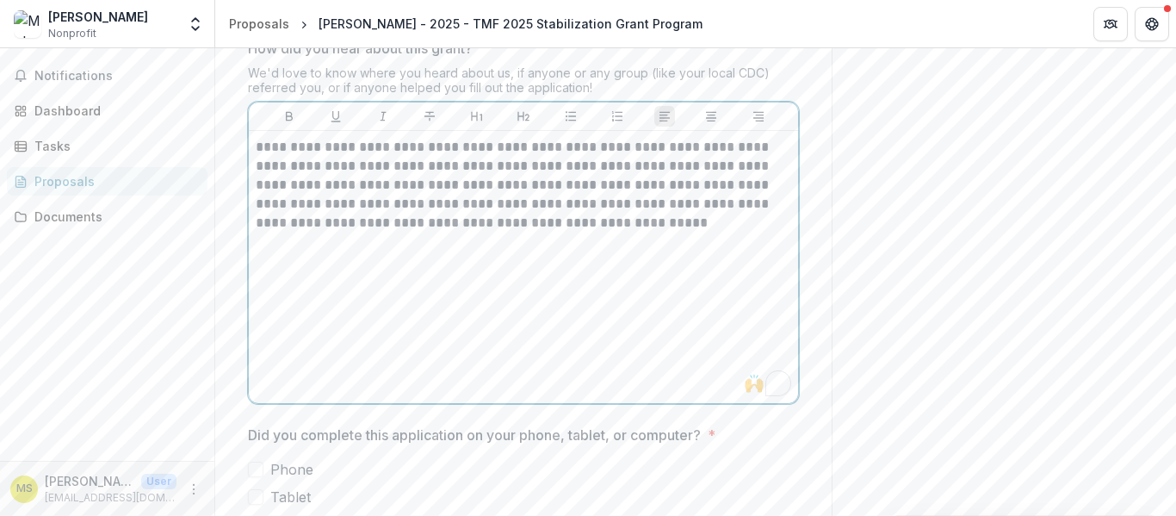
click at [693, 232] on p "**********" at bounding box center [523, 185] width 535 height 95
click at [601, 232] on p "**********" at bounding box center [523, 185] width 535 height 95
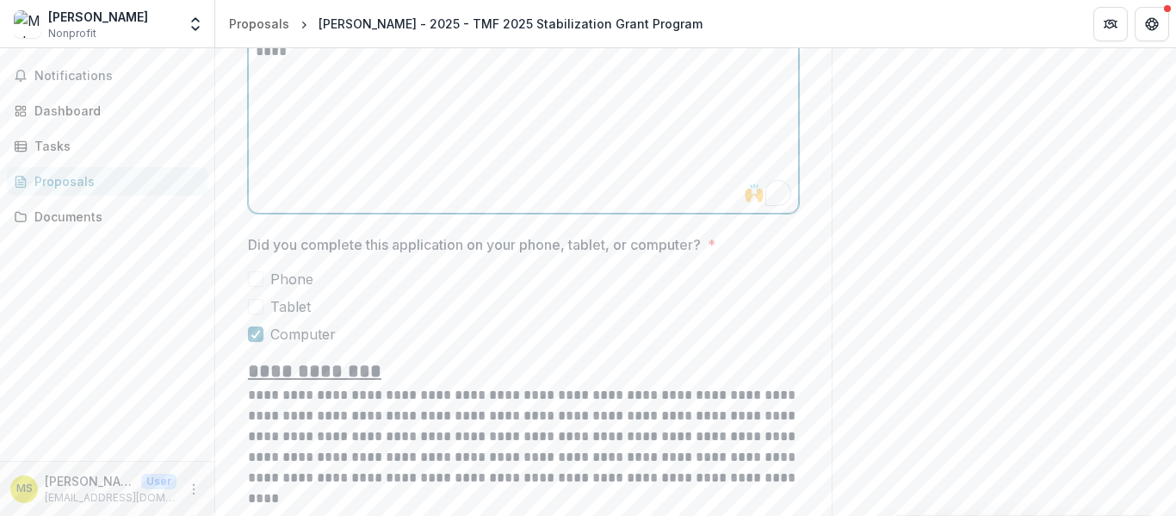
scroll to position [1191, 0]
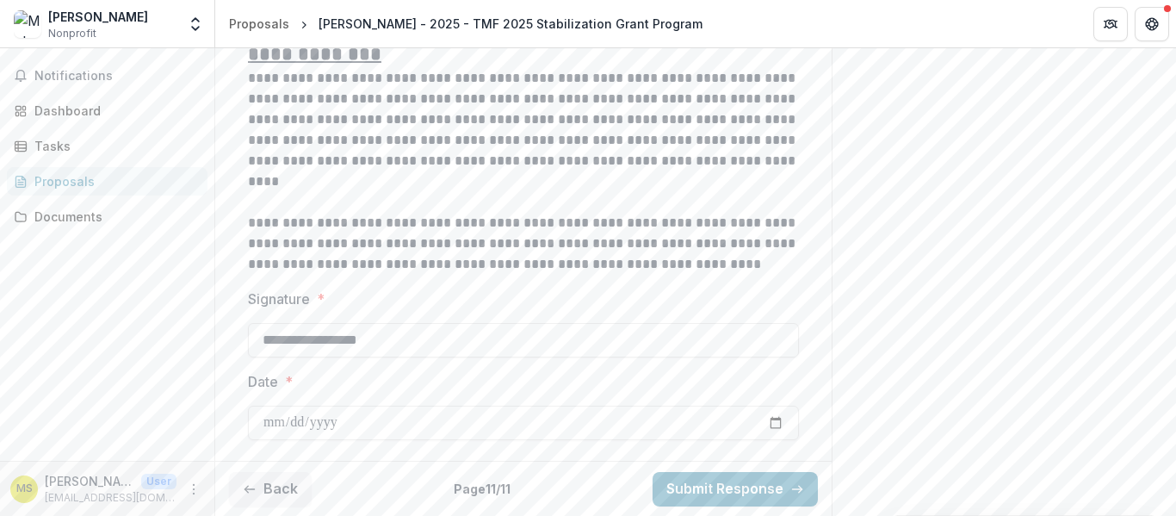
scroll to position [1596, 0]
click at [699, 483] on button "Submit Response" at bounding box center [734, 488] width 165 height 34
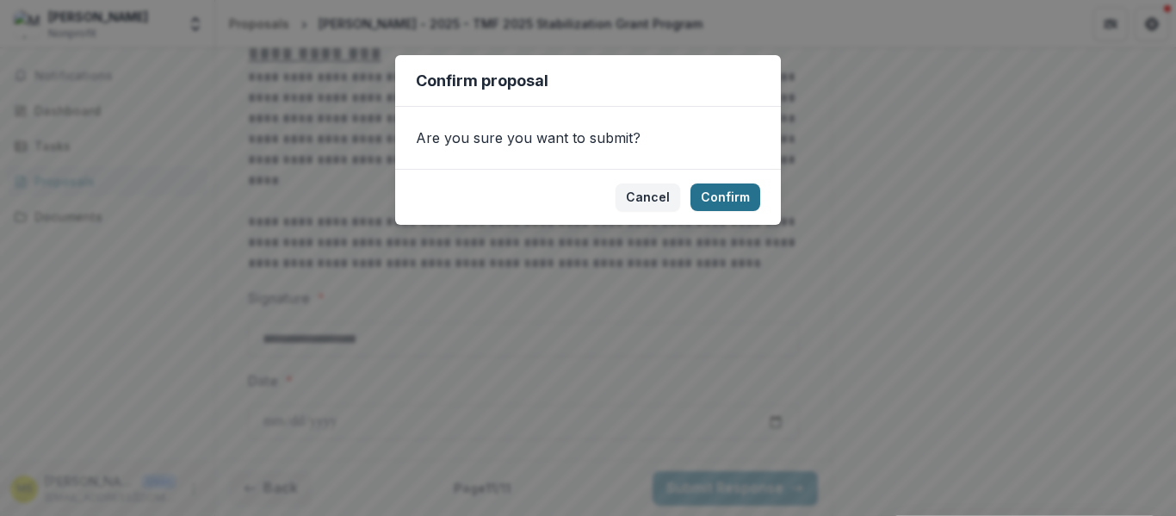
click at [731, 197] on button "Confirm" at bounding box center [725, 197] width 70 height 28
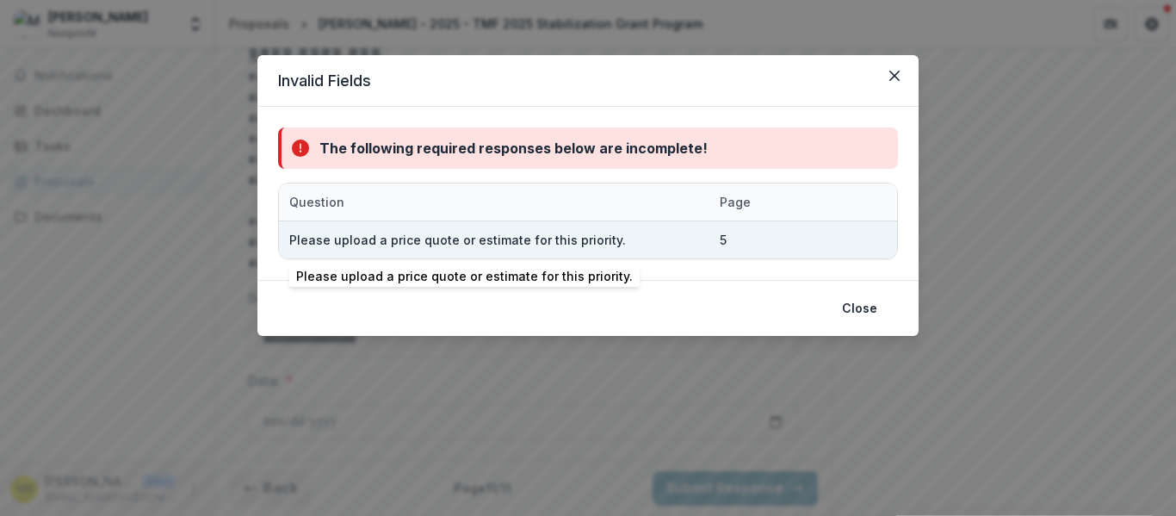
click at [491, 244] on div "Please upload a price quote or estimate for this priority." at bounding box center [457, 240] width 337 height 18
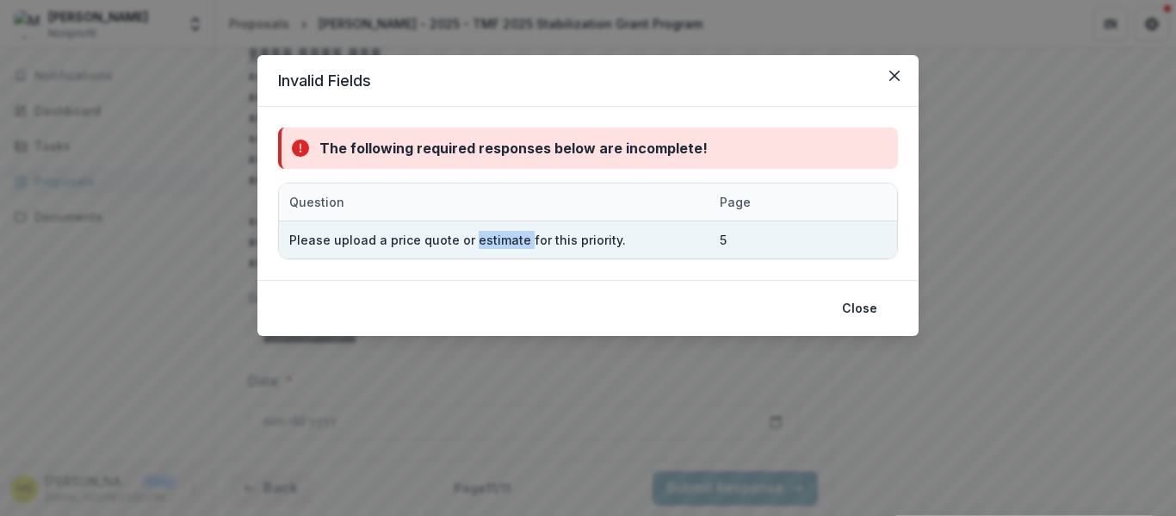
click at [491, 244] on div "Please upload a price quote or estimate for this priority." at bounding box center [457, 240] width 337 height 18
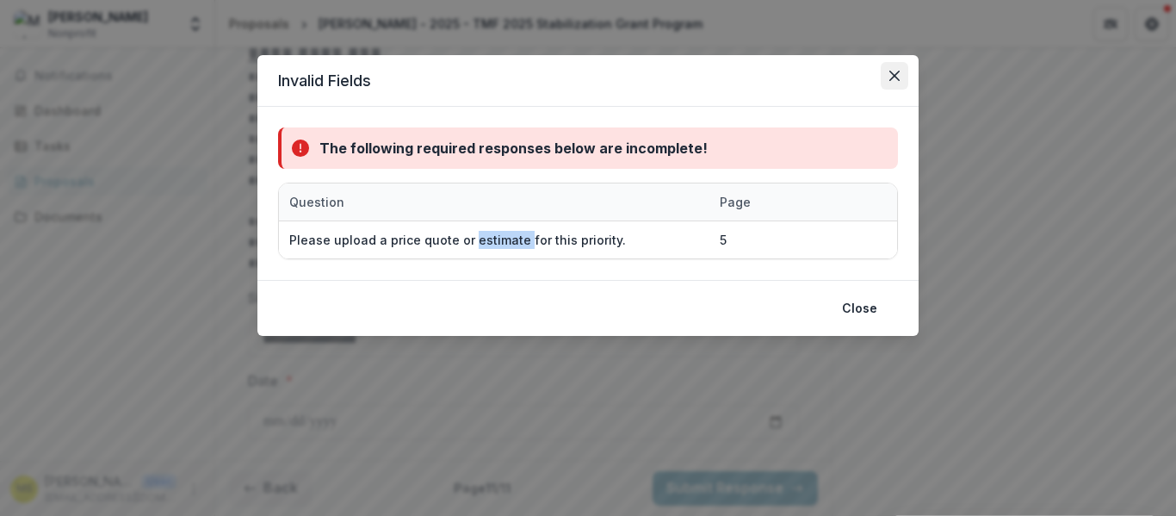
click at [894, 76] on icon "Close" at bounding box center [894, 76] width 10 height 10
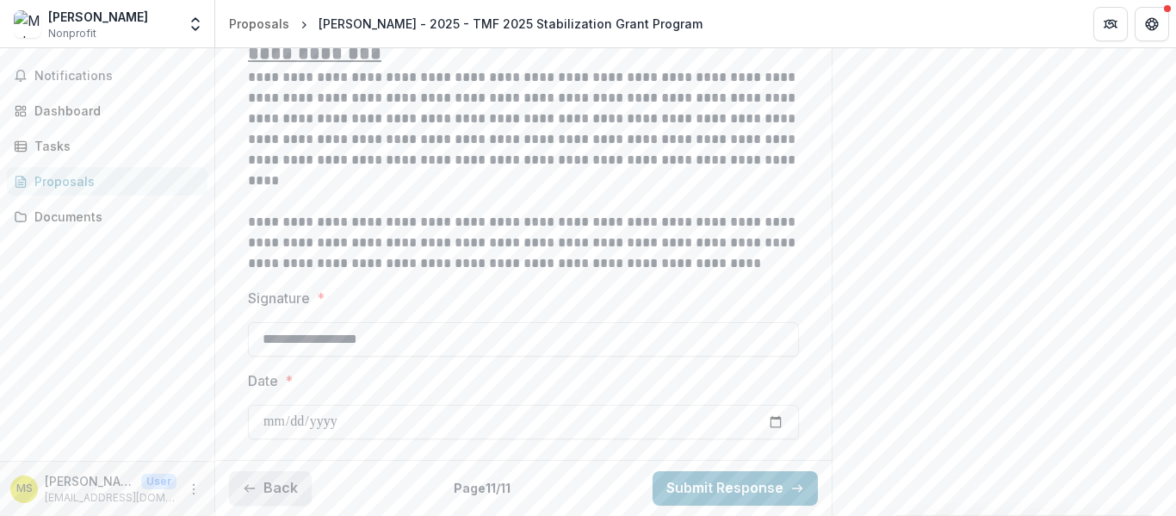
click at [275, 488] on button "Back" at bounding box center [270, 488] width 83 height 34
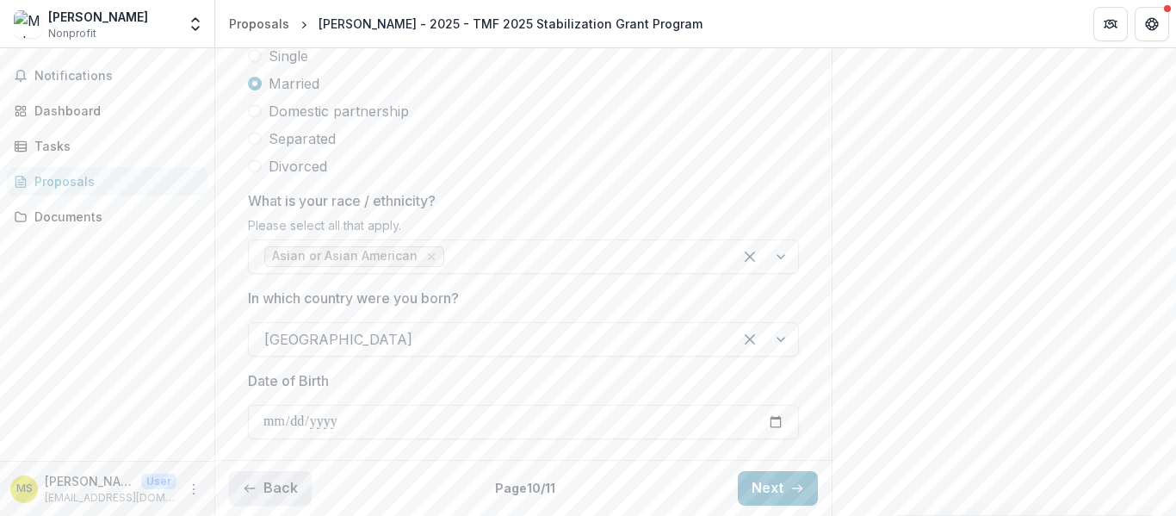
scroll to position [1067, 0]
click at [275, 488] on button "Back" at bounding box center [270, 488] width 83 height 34
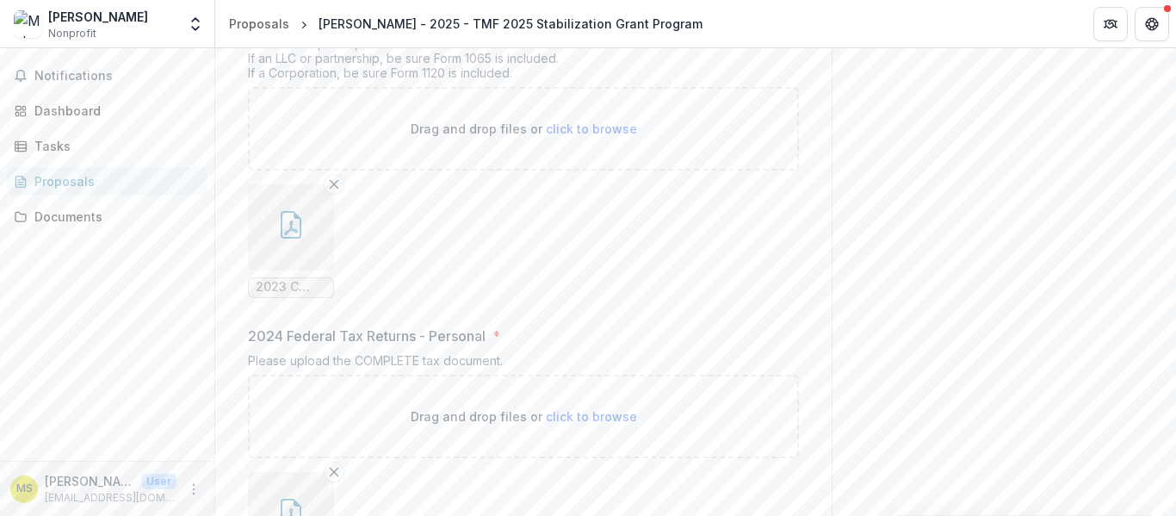
scroll to position [1596, 0]
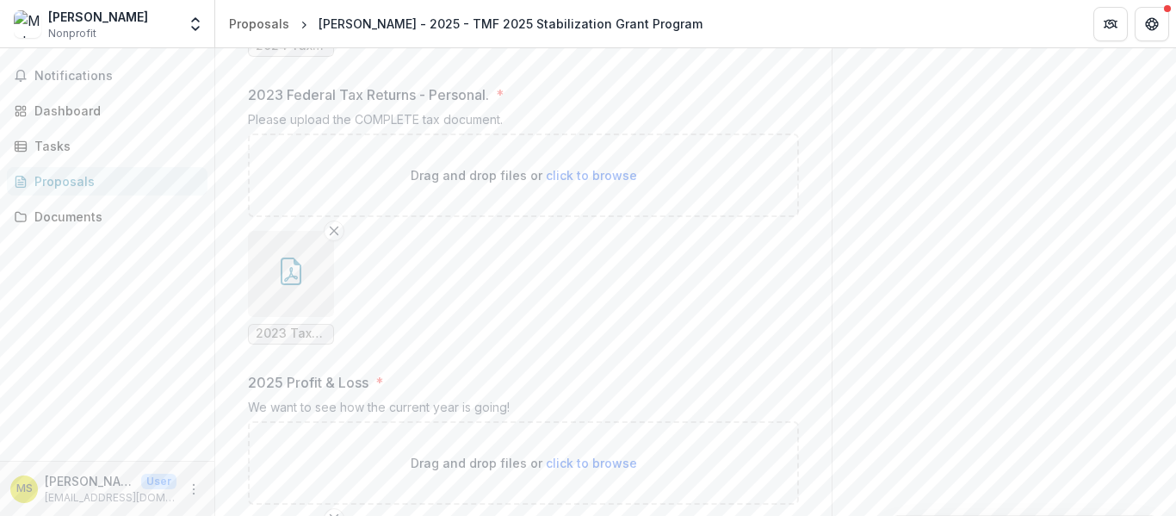
click at [275, 392] on p "2025 Profit & Loss" at bounding box center [308, 382] width 120 height 21
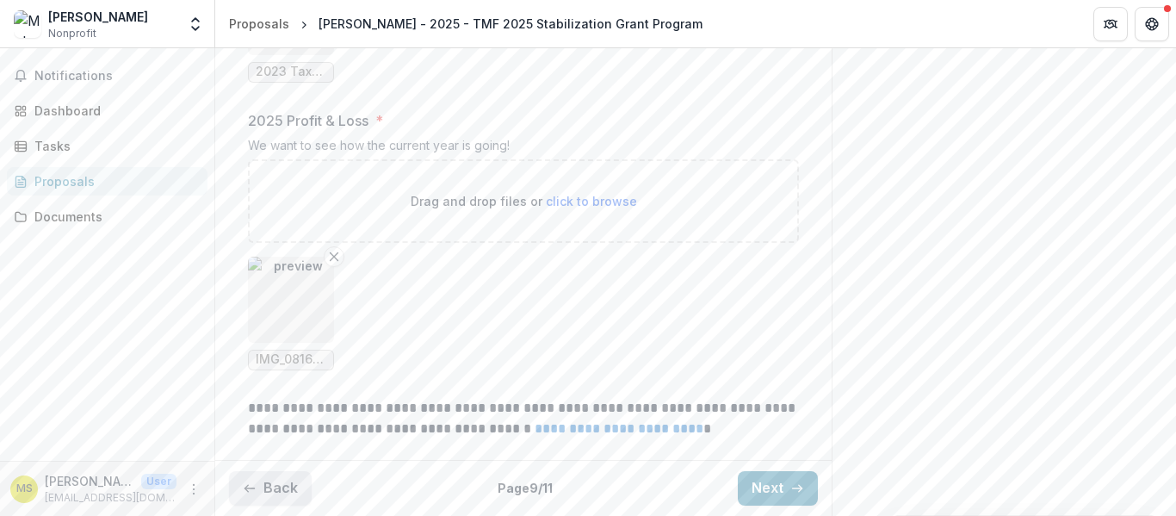
click at [275, 486] on button "Back" at bounding box center [270, 488] width 83 height 34
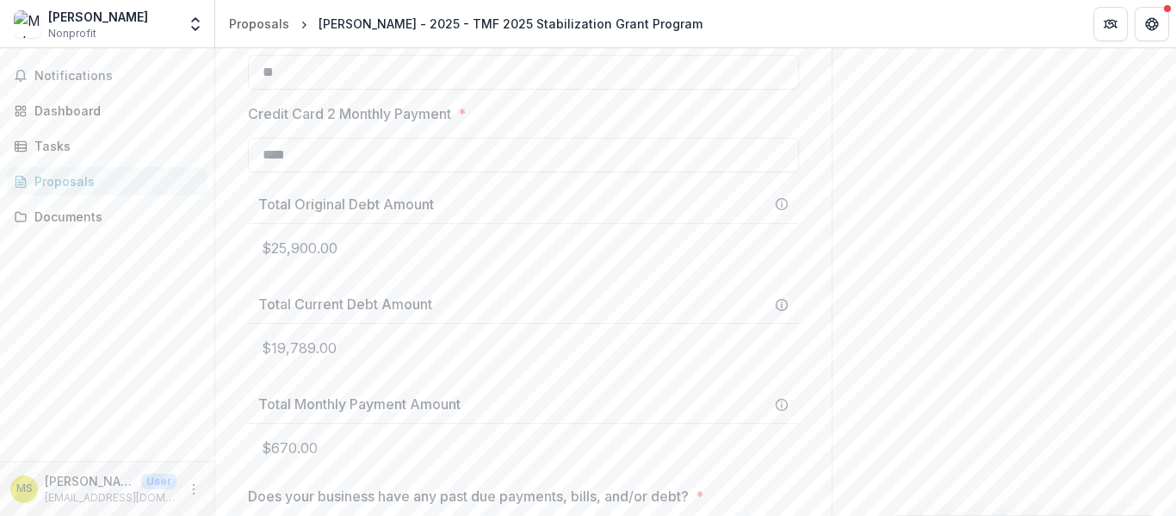
scroll to position [2173, 0]
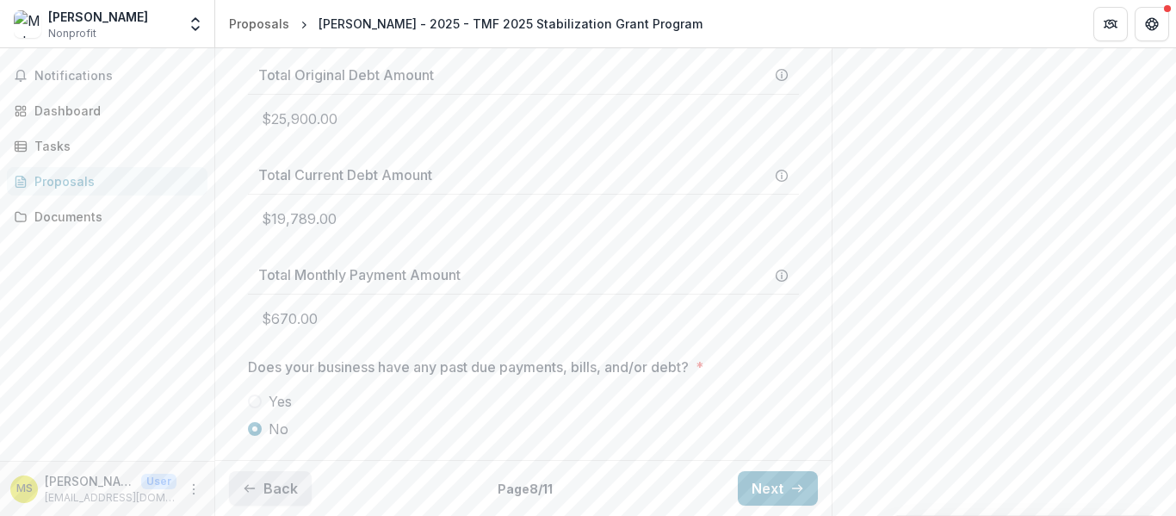
click at [276, 485] on button "Back" at bounding box center [270, 488] width 83 height 34
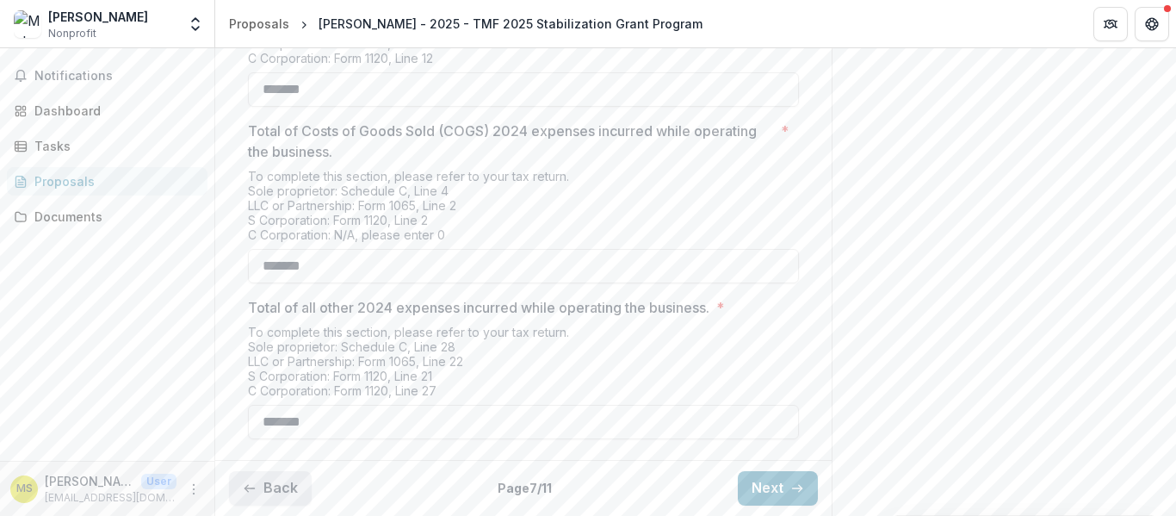
scroll to position [881, 0]
click at [276, 485] on button "Back" at bounding box center [270, 488] width 83 height 34
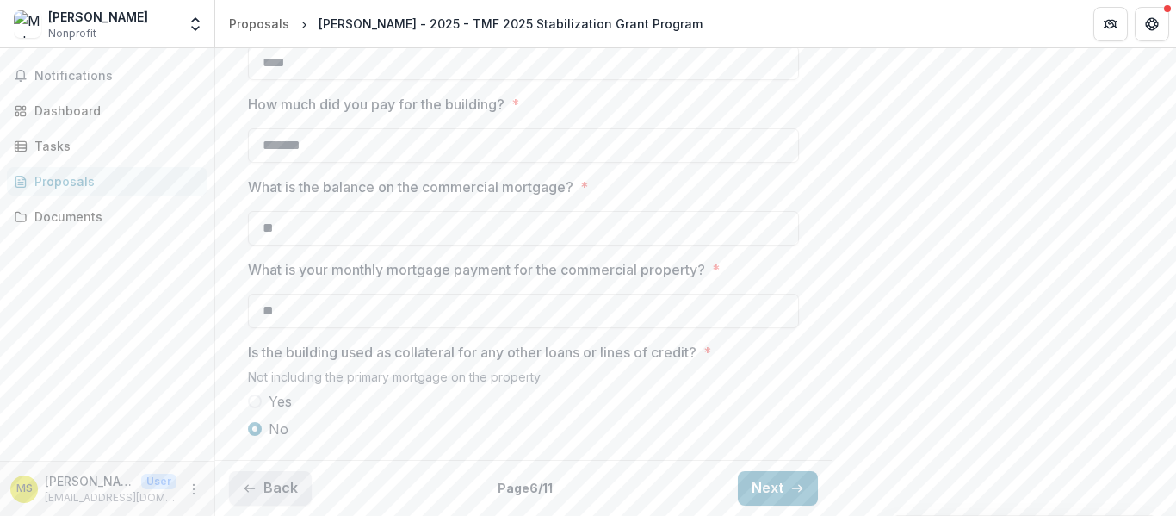
click at [276, 485] on button "Back" at bounding box center [270, 488] width 83 height 34
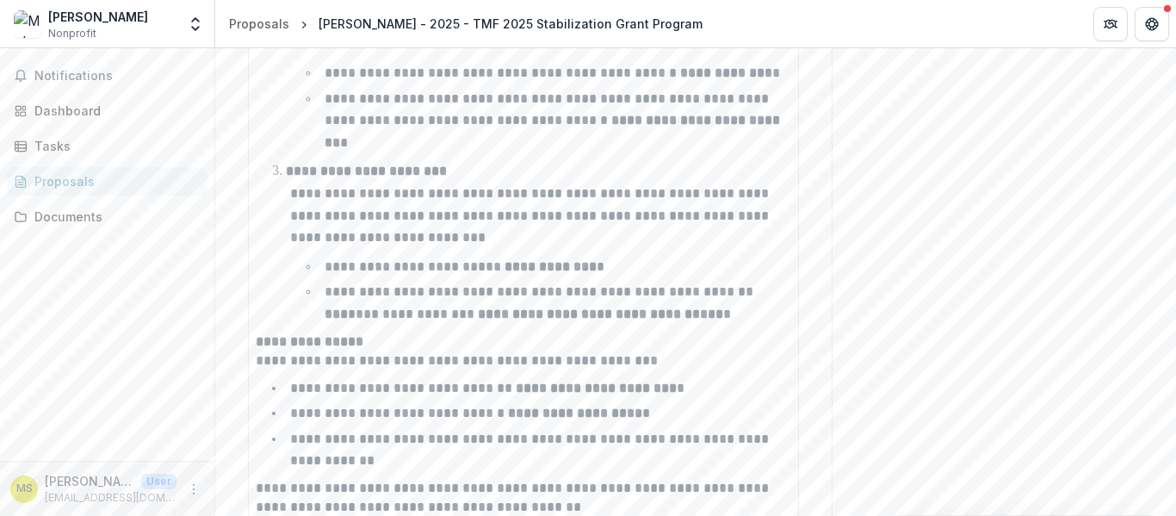
scroll to position [1520, 0]
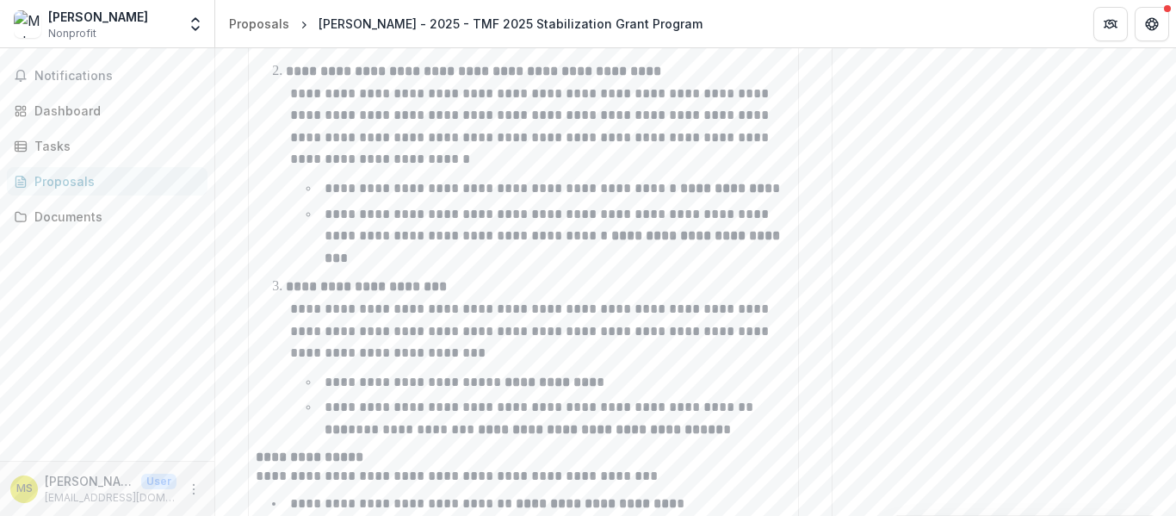
drag, startPoint x: 228, startPoint y: 333, endPoint x: 236, endPoint y: 329, distance: 8.9
click at [236, 329] on div "**********" at bounding box center [523, 322] width 616 height 2996
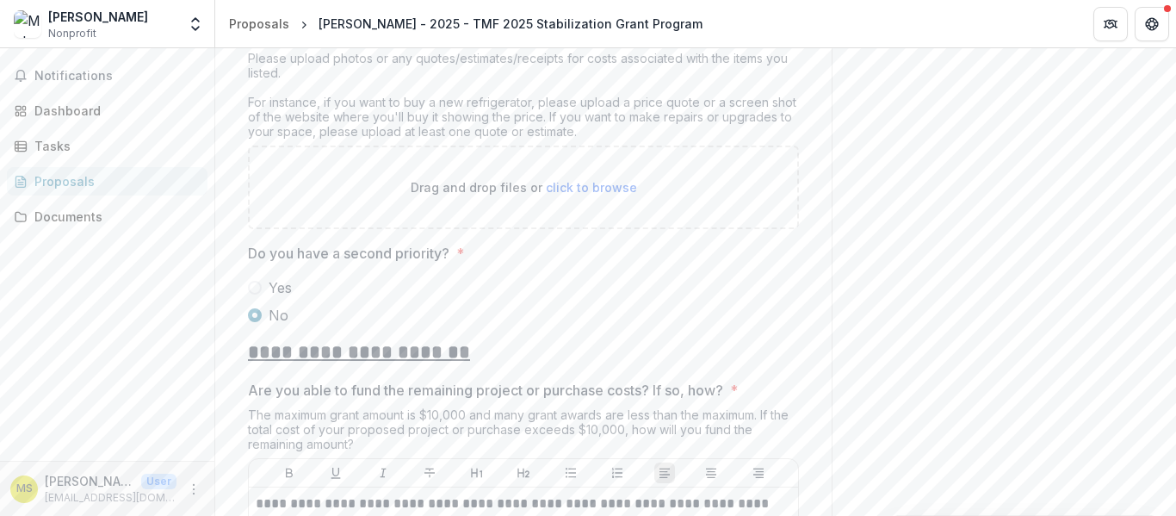
scroll to position [2559, 0]
click at [510, 197] on p "Drag and drop files or click to browse" at bounding box center [524, 188] width 226 height 18
type input "**********"
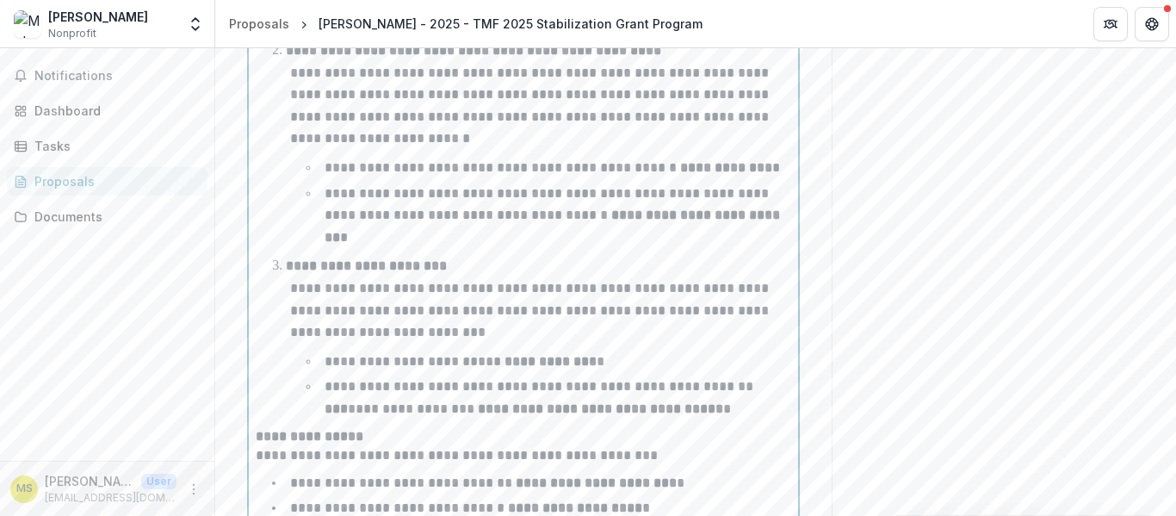
scroll to position [1285, 0]
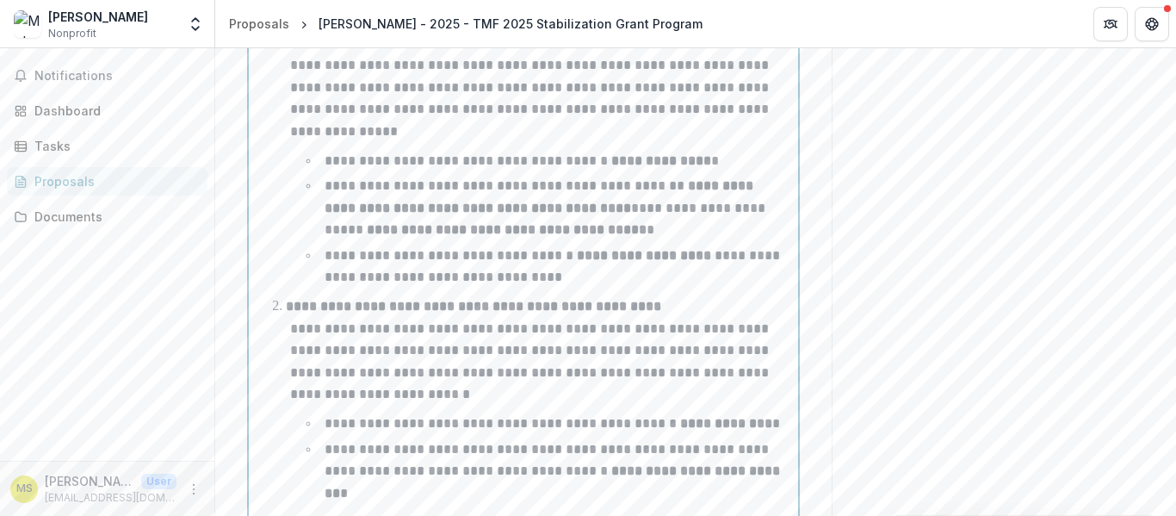
drag, startPoint x: 479, startPoint y: 363, endPoint x: 684, endPoint y: 223, distance: 248.3
click at [684, 223] on ol "**********" at bounding box center [533, 342] width 515 height 665
click at [970, 205] on div "Send comments or questions to The Merchants Fund in the box below. The Merchant…" at bounding box center [1003, 511] width 344 height 3496
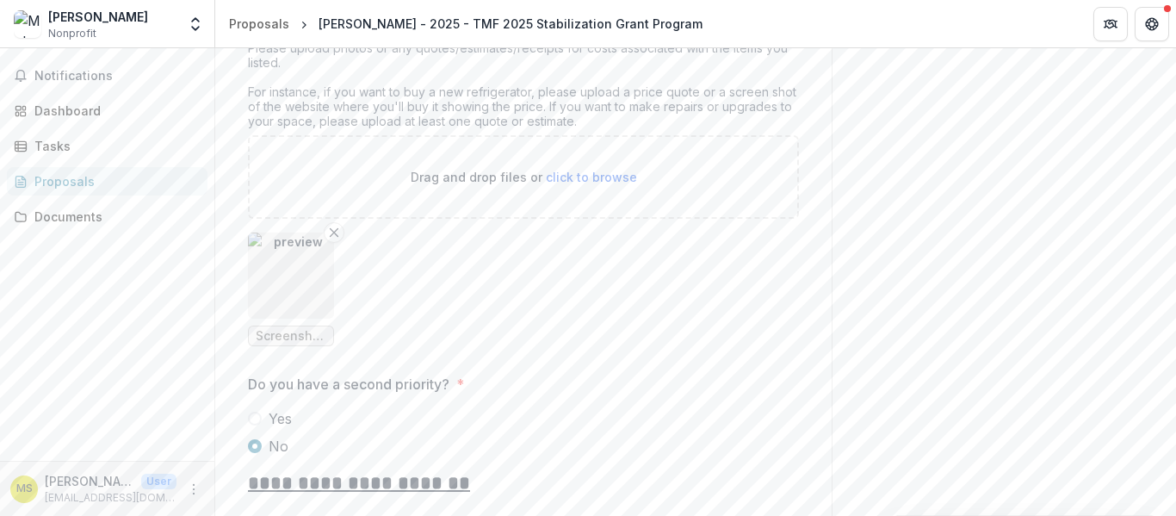
scroll to position [2571, 0]
click at [494, 185] on p "Drag and drop files or click to browse" at bounding box center [524, 176] width 226 height 18
type input "**********"
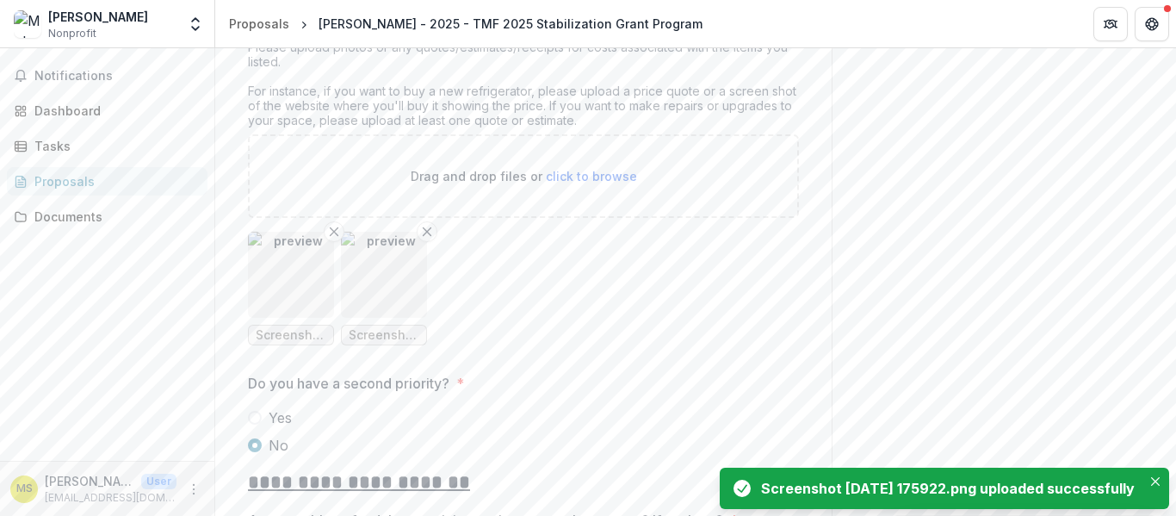
click at [380, 318] on img "button" at bounding box center [384, 275] width 86 height 86
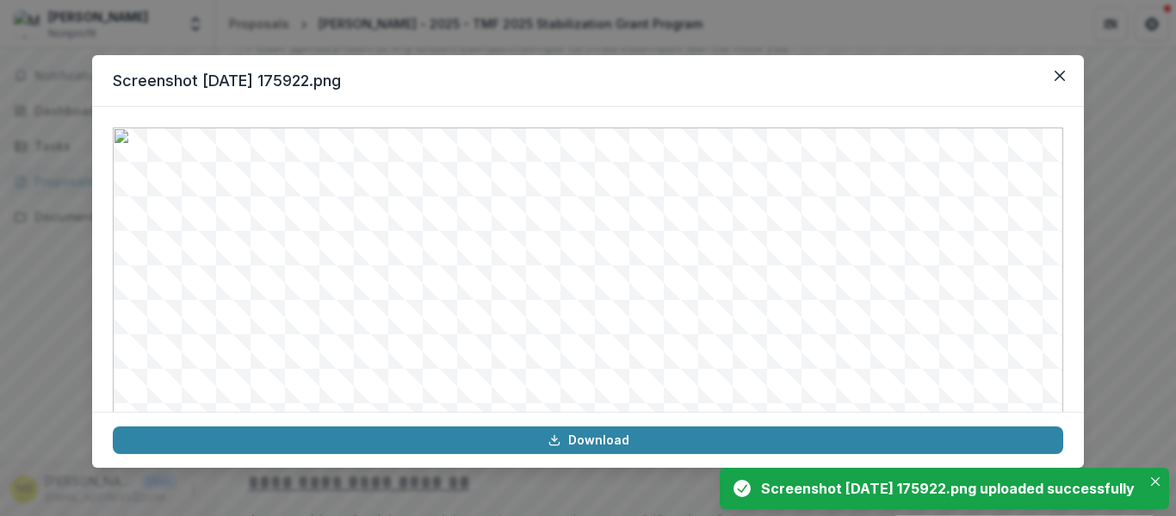
click at [1115, 98] on div "Screenshot [DATE] 175922.png Download" at bounding box center [588, 258] width 1176 height 516
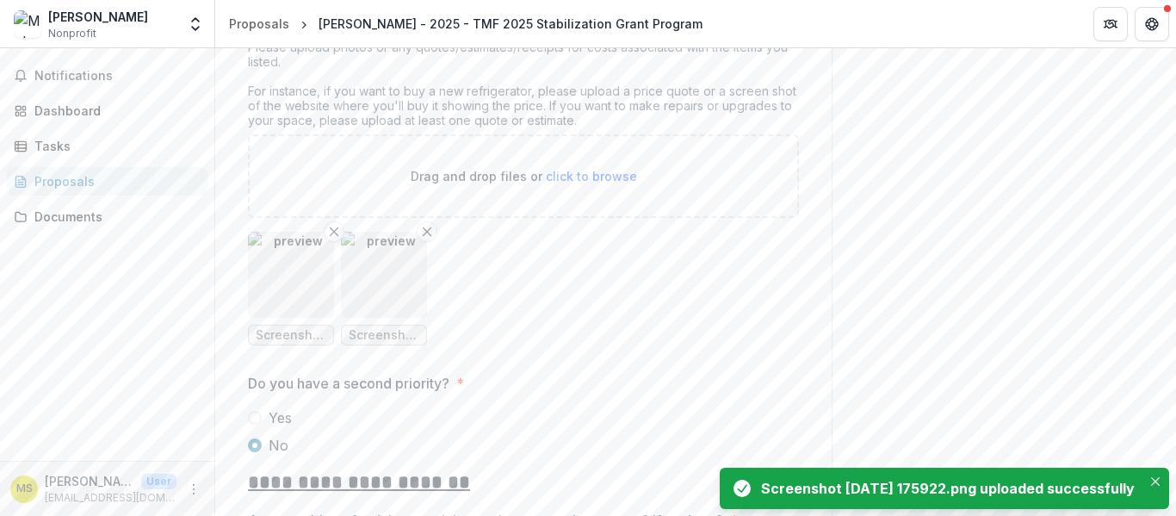
scroll to position [2589, 0]
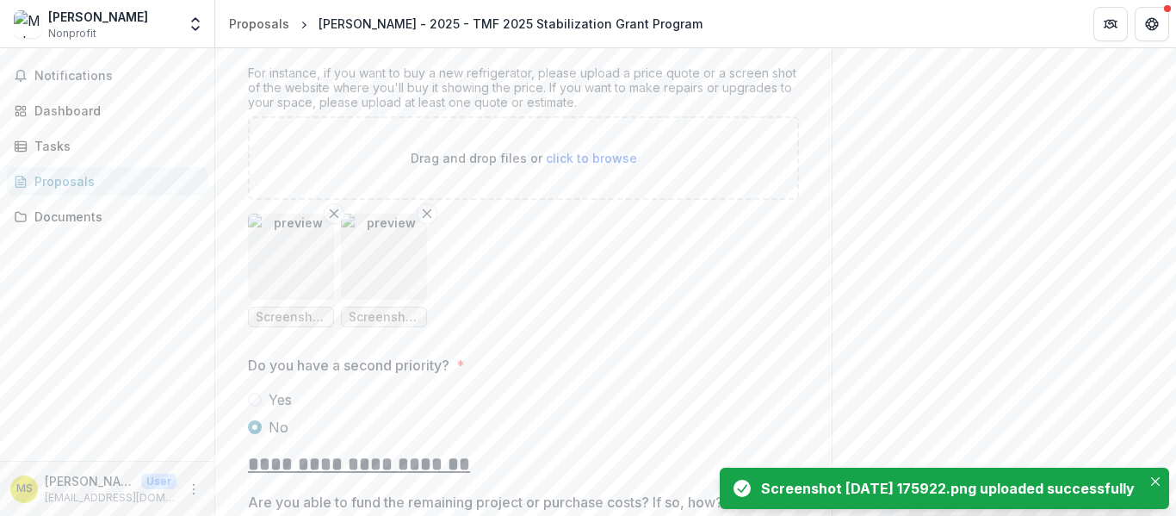
click at [384, 300] on img "button" at bounding box center [384, 256] width 86 height 86
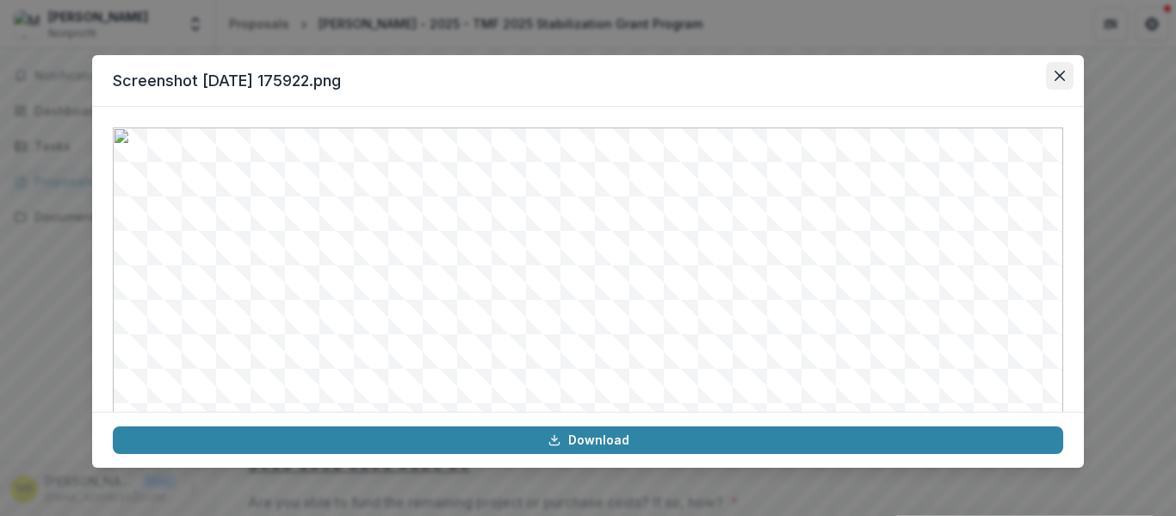
click at [1062, 75] on icon "Close" at bounding box center [1059, 76] width 10 height 10
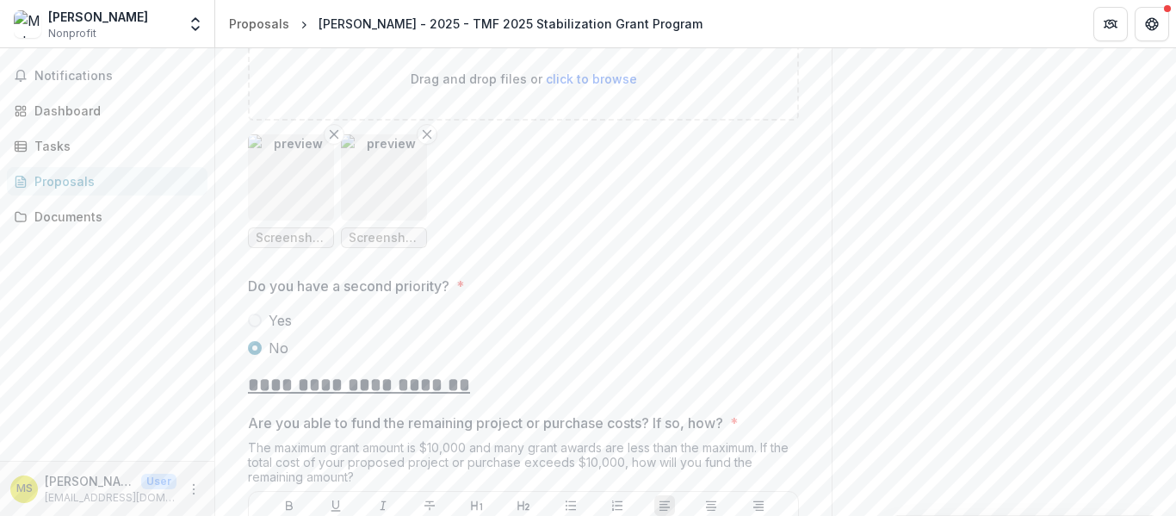
scroll to position [2669, 0]
click at [377, 219] on img "button" at bounding box center [384, 176] width 86 height 86
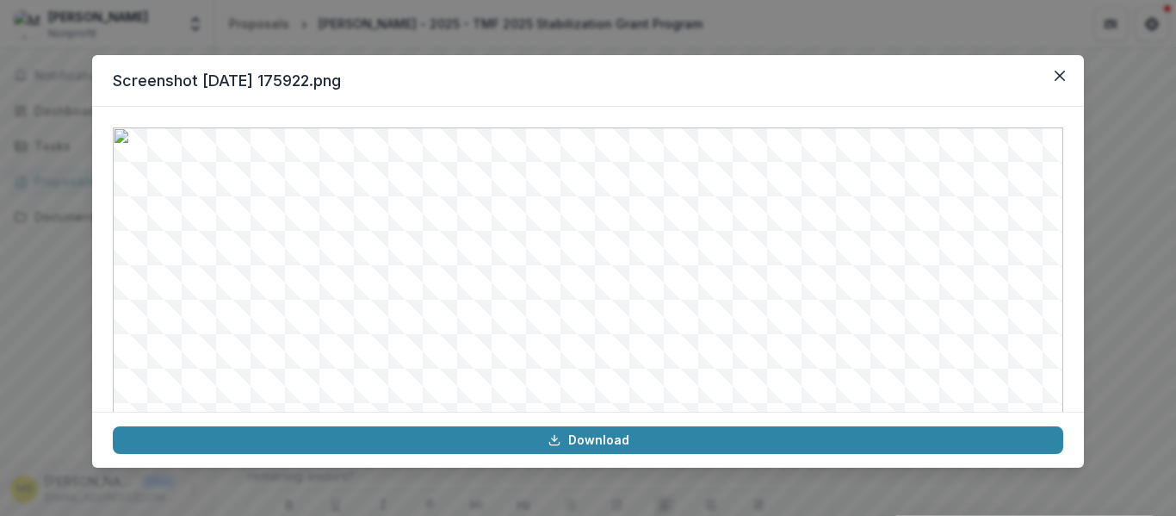
scroll to position [134, 0]
click at [1065, 69] on button "Close" at bounding box center [1060, 76] width 28 height 28
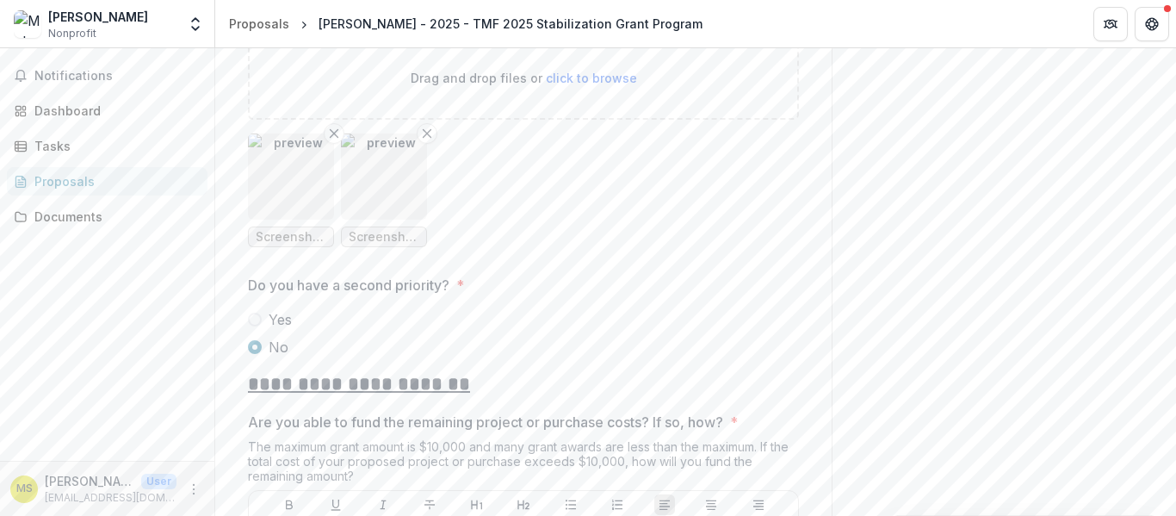
click at [365, 219] on img "button" at bounding box center [384, 176] width 86 height 86
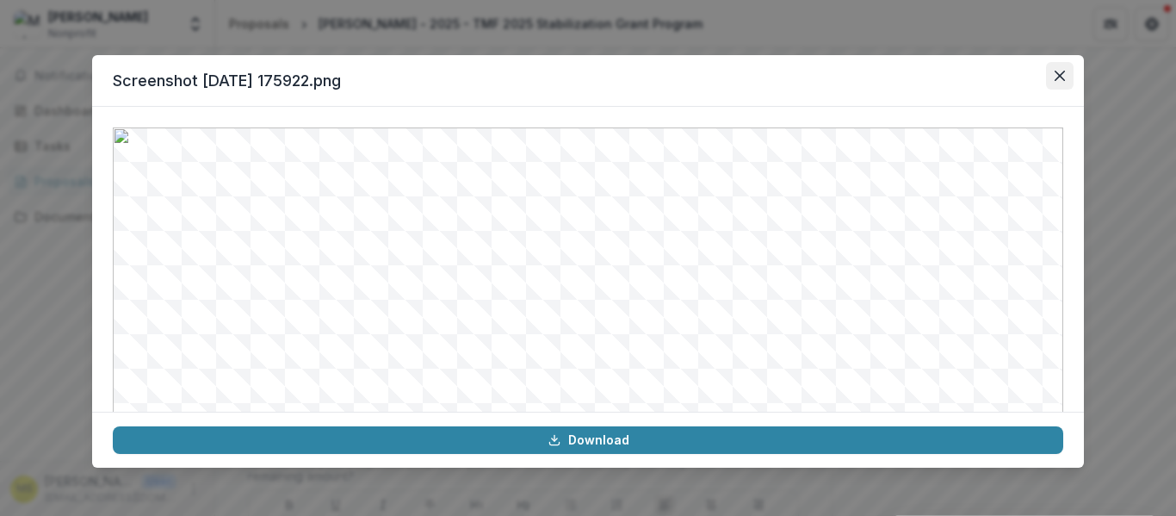
click at [1047, 77] on button "Close" at bounding box center [1060, 76] width 28 height 28
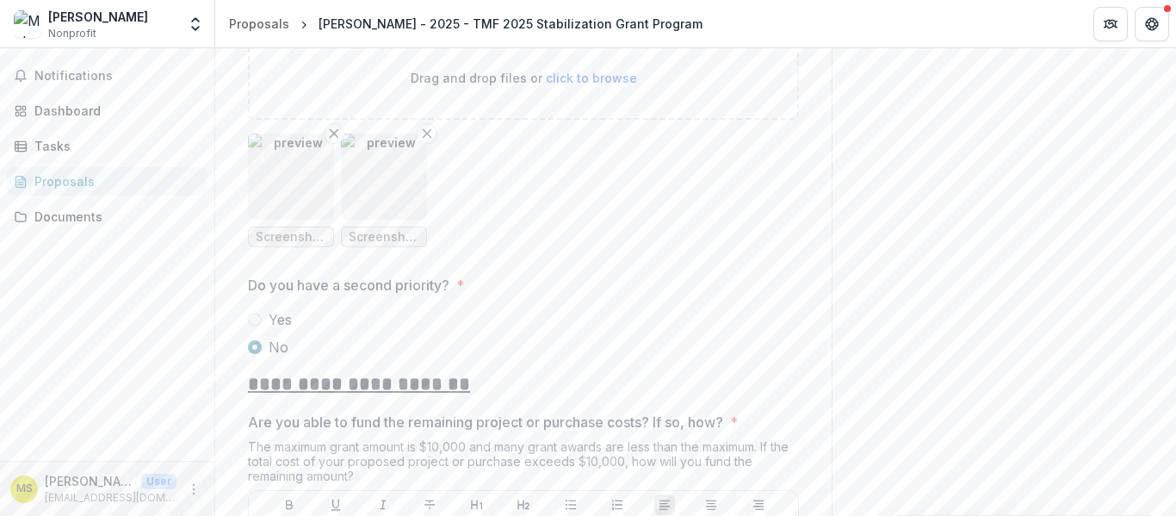
scroll to position [3092, 0]
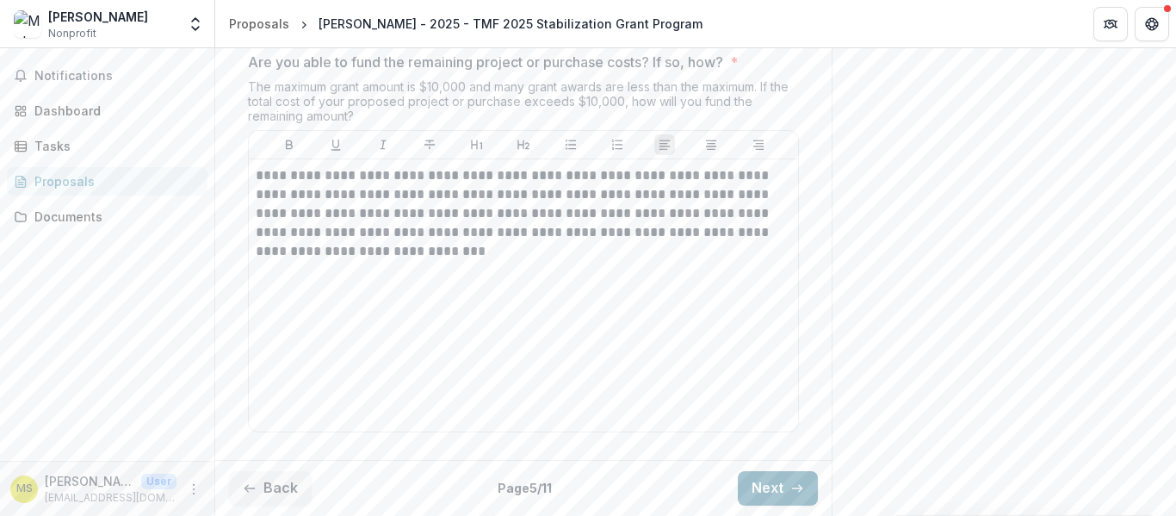
click at [775, 497] on button "Next" at bounding box center [778, 488] width 80 height 34
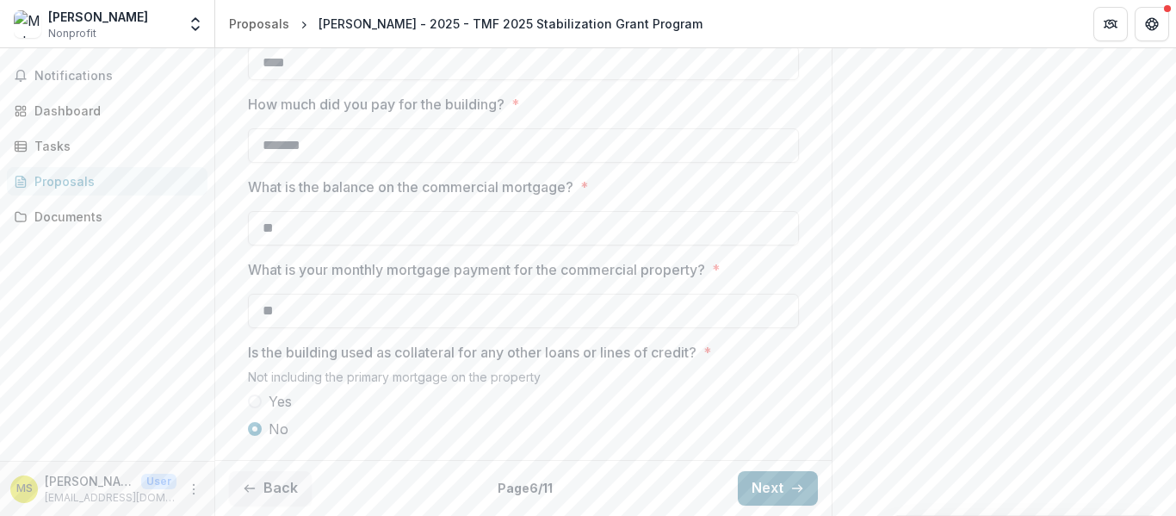
scroll to position [707, 0]
click at [768, 479] on button "Next" at bounding box center [778, 488] width 80 height 34
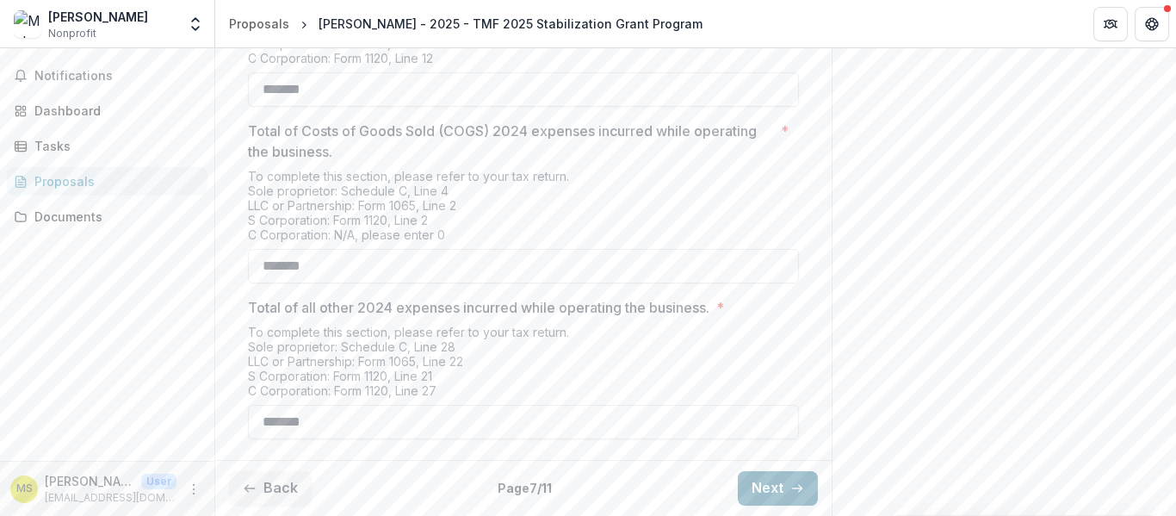
click at [768, 479] on button "Next" at bounding box center [778, 488] width 80 height 34
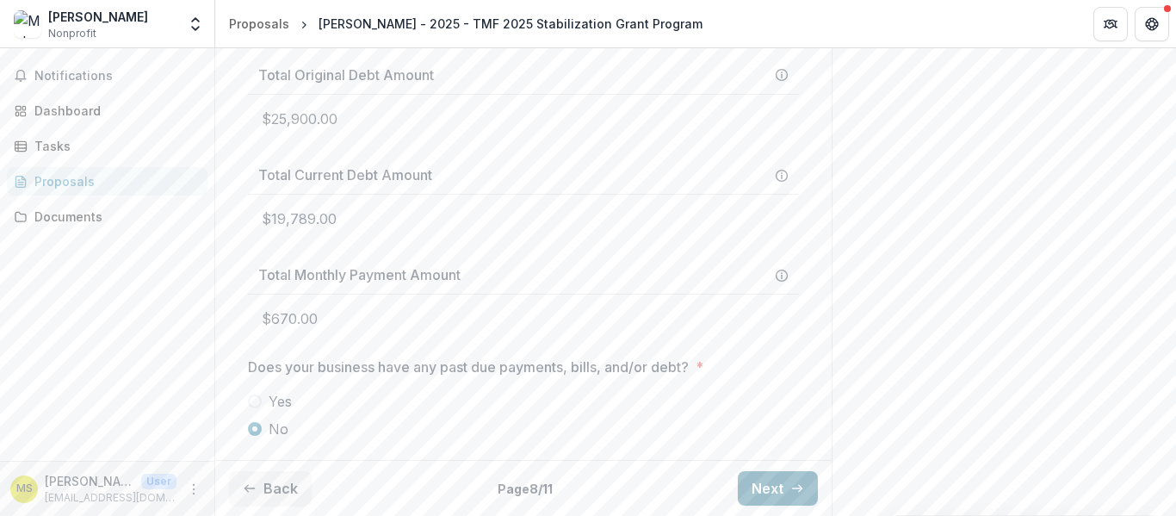
click at [768, 479] on button "Next" at bounding box center [778, 488] width 80 height 34
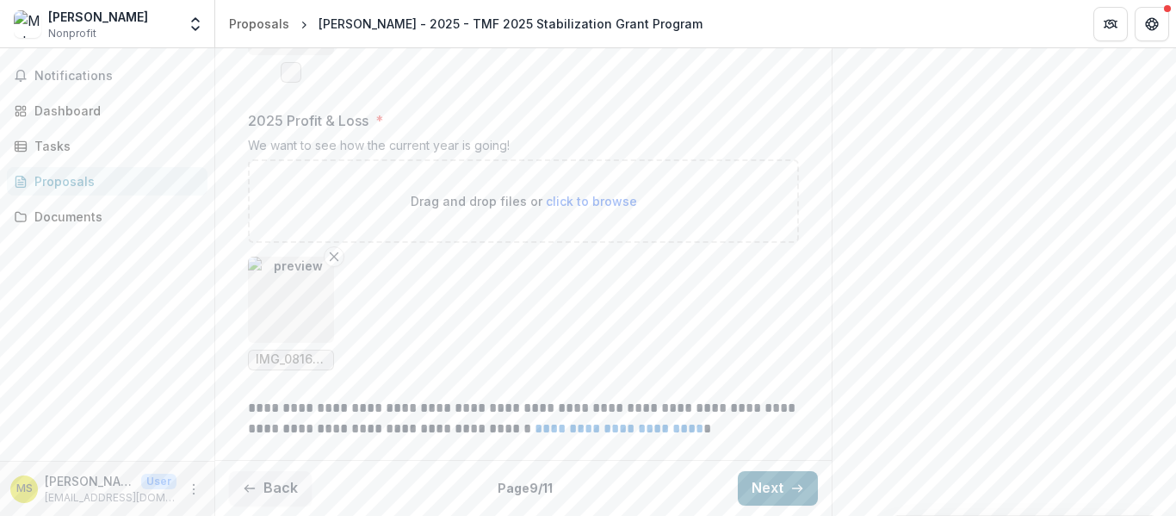
click at [768, 479] on button "Next" at bounding box center [778, 488] width 80 height 34
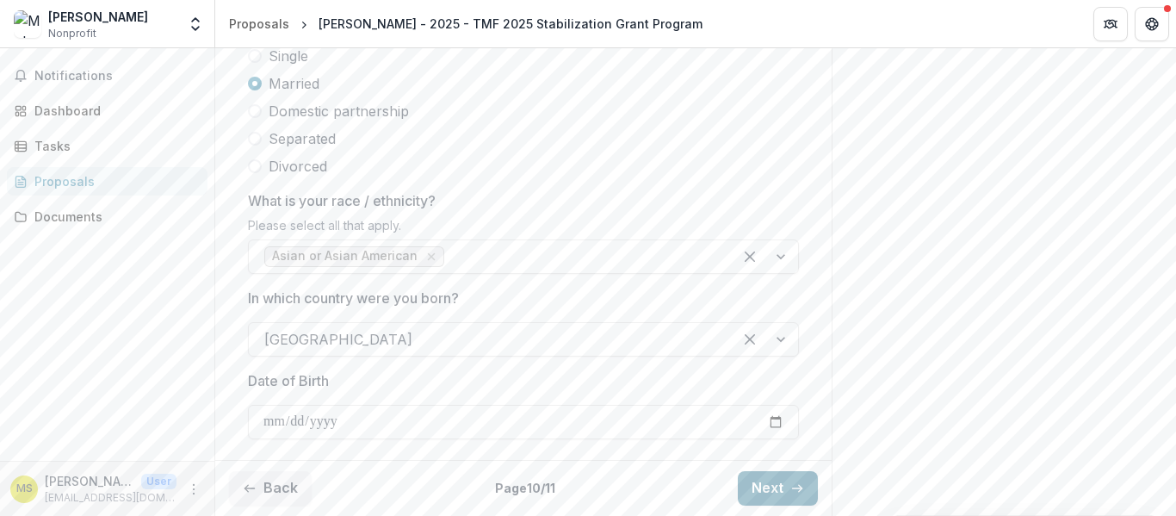
scroll to position [1067, 0]
click at [768, 479] on button "Next" at bounding box center [778, 488] width 80 height 34
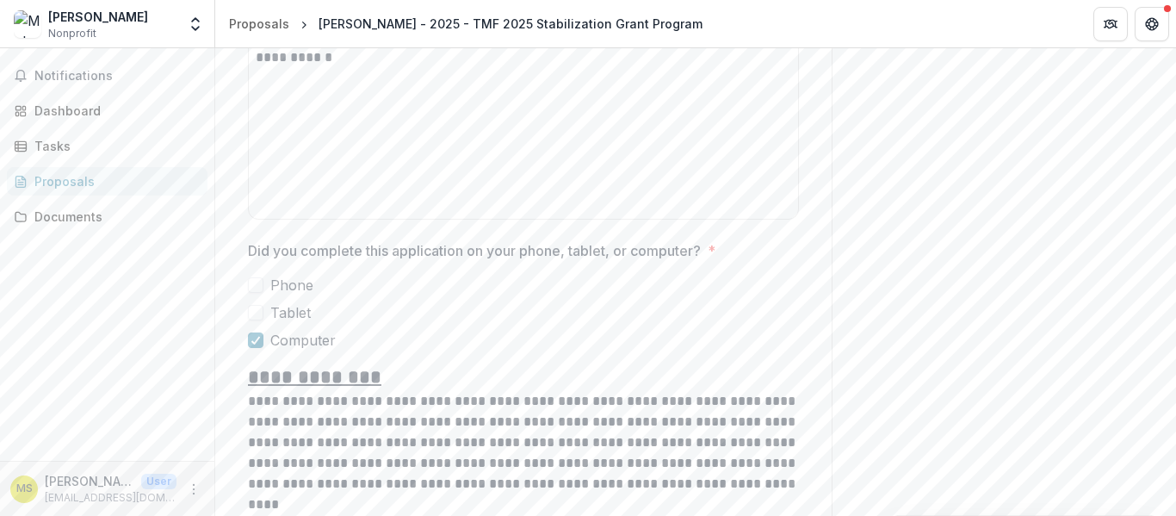
scroll to position [1596, 0]
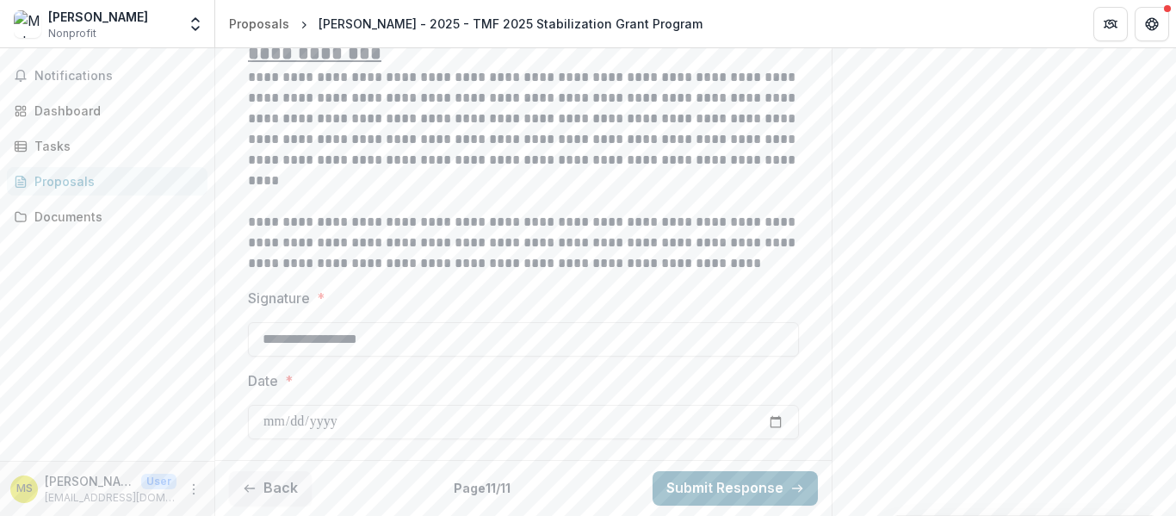
click at [708, 482] on button "Submit Response" at bounding box center [734, 488] width 165 height 34
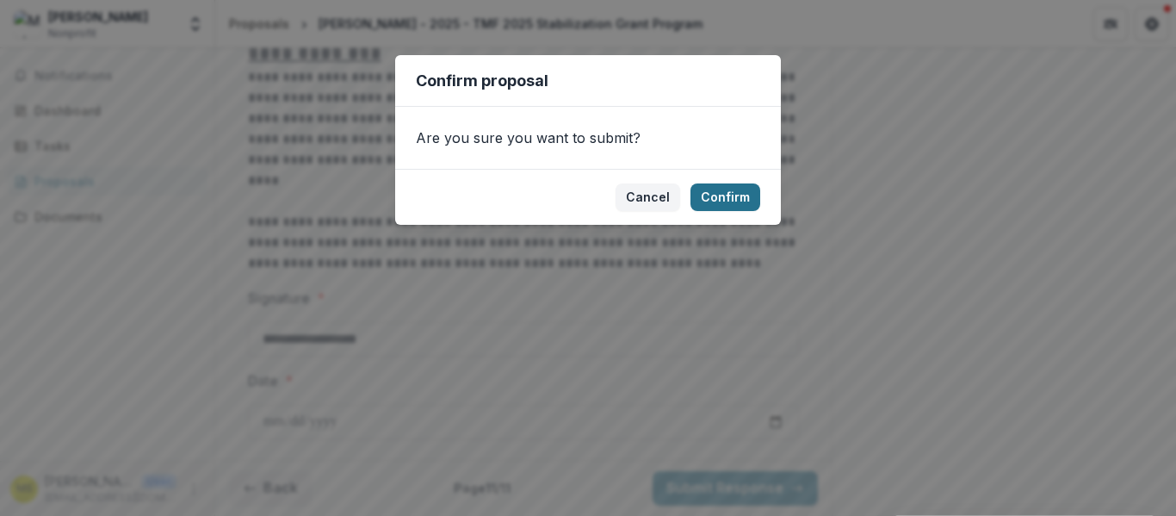
click at [718, 199] on button "Confirm" at bounding box center [725, 197] width 70 height 28
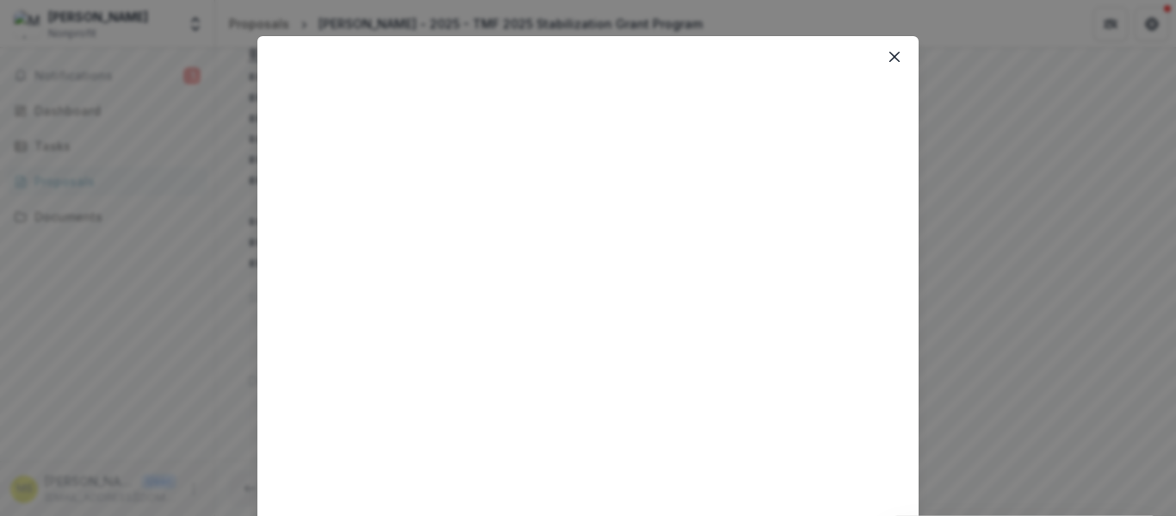
scroll to position [0, 0]
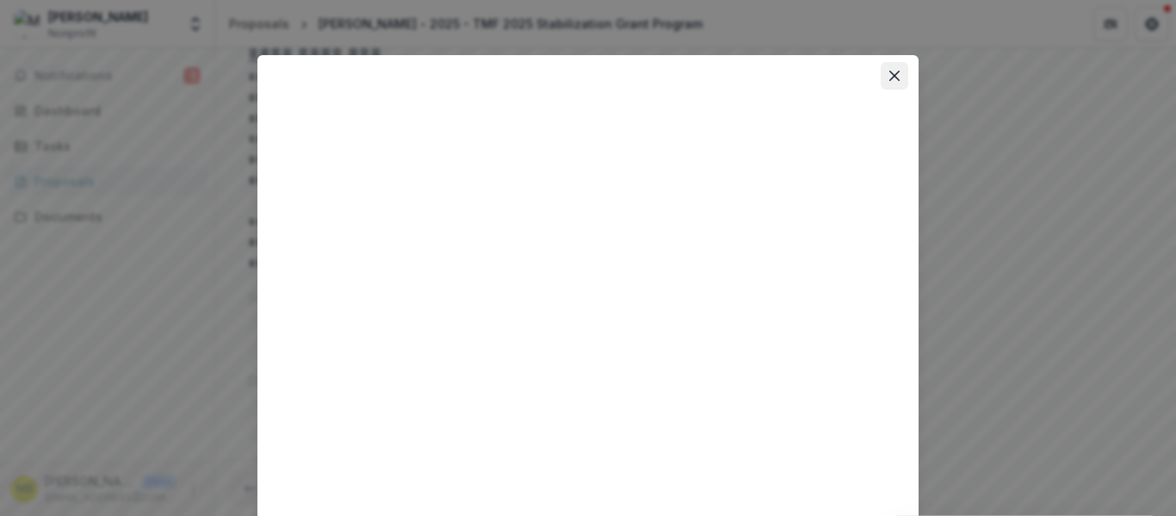
click at [892, 70] on button "Close" at bounding box center [894, 76] width 28 height 28
